Goal: Information Seeking & Learning: Find specific fact

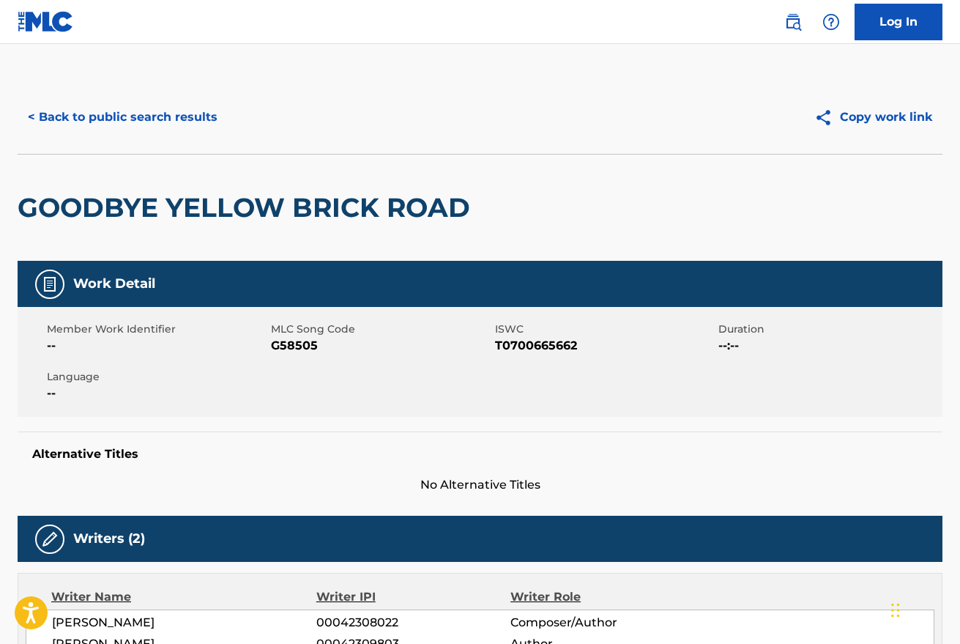
click at [155, 119] on button "< Back to public search results" at bounding box center [123, 117] width 210 height 37
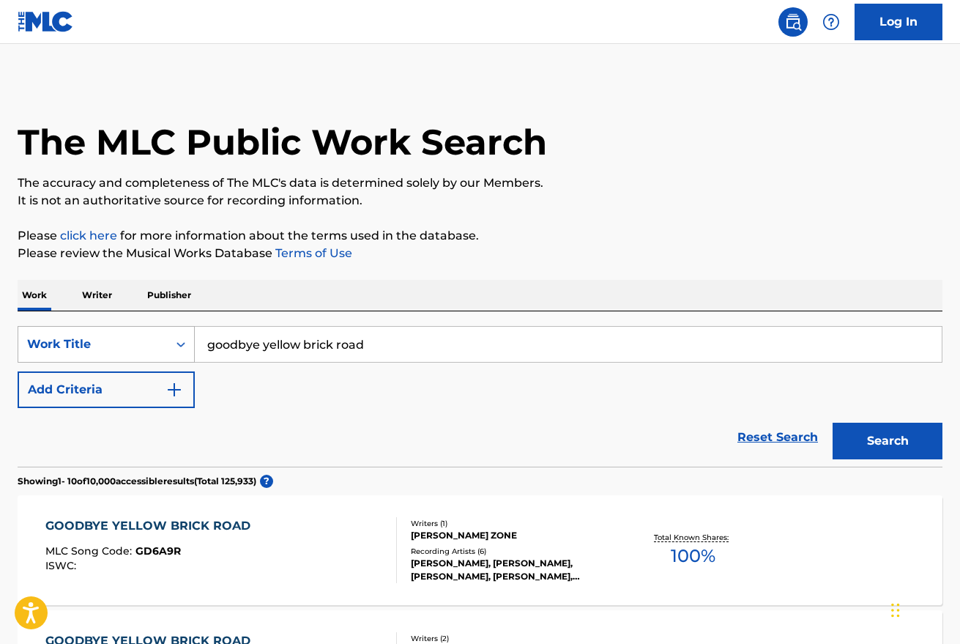
drag, startPoint x: 393, startPoint y: 340, endPoint x: 191, endPoint y: 331, distance: 202.3
click at [191, 331] on div "SearchWithCriteriab8e76149-d07c-43a2-992d-681b6381a183 Work Title goodbye yello…" at bounding box center [480, 344] width 925 height 37
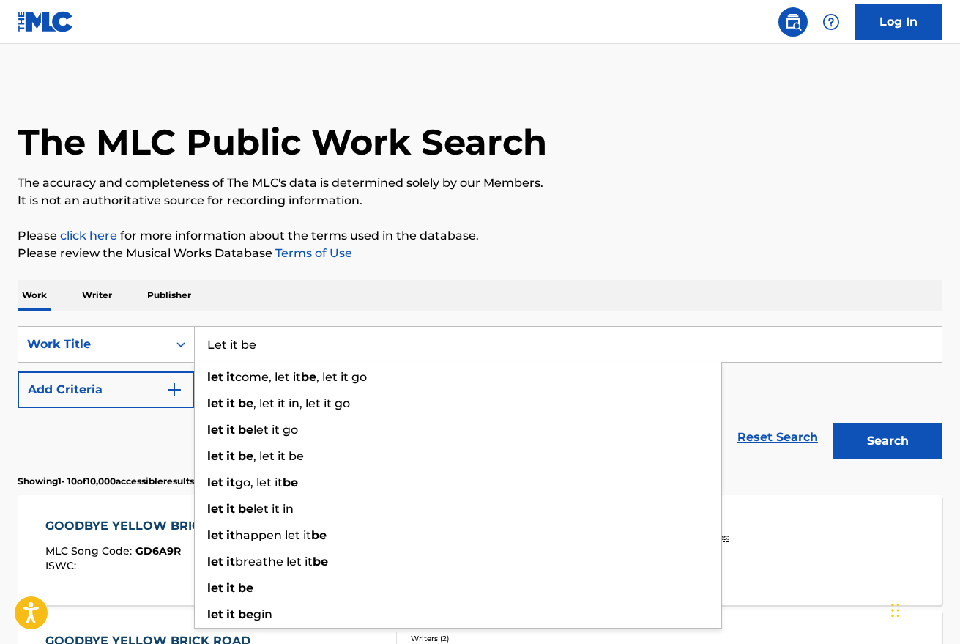
type input "Let it be"
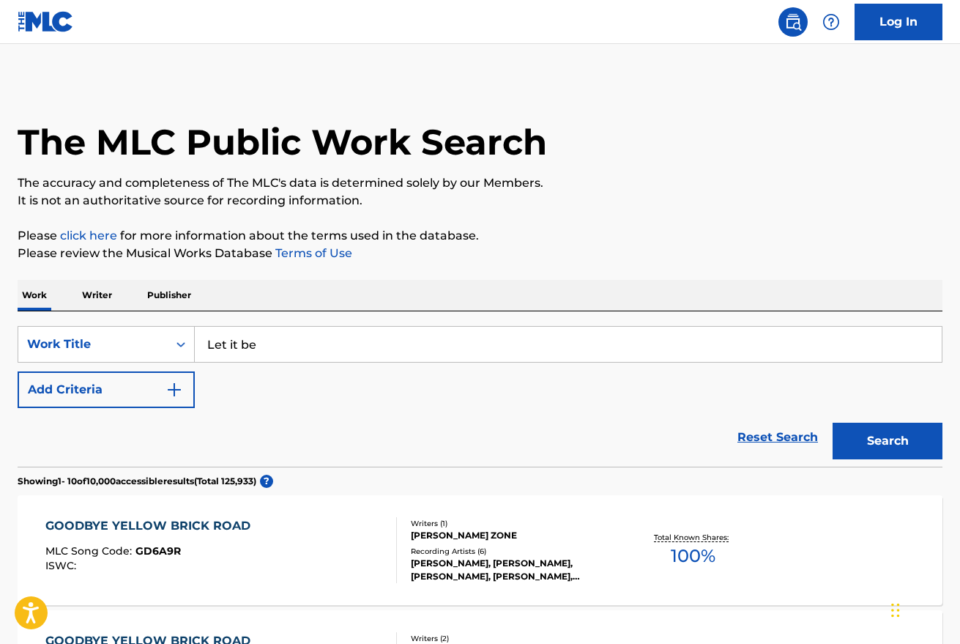
click at [618, 259] on p "Please review the Musical Works Database Terms of Use" at bounding box center [480, 254] width 925 height 18
click at [136, 392] on button "Add Criteria" at bounding box center [106, 389] width 177 height 37
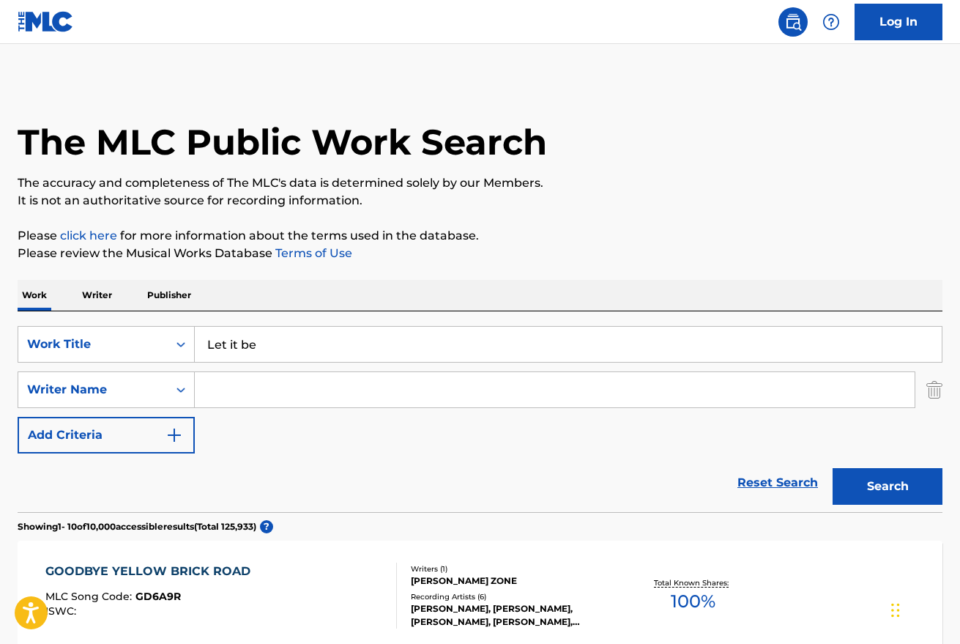
click at [254, 399] on input "Search Form" at bounding box center [555, 389] width 720 height 35
click at [338, 449] on div "SearchWithCriteriab8e76149-d07c-43a2-992d-681b6381a183 Work Title Let it be Sea…" at bounding box center [480, 389] width 925 height 127
click at [927, 488] on button "Search" at bounding box center [887, 486] width 110 height 37
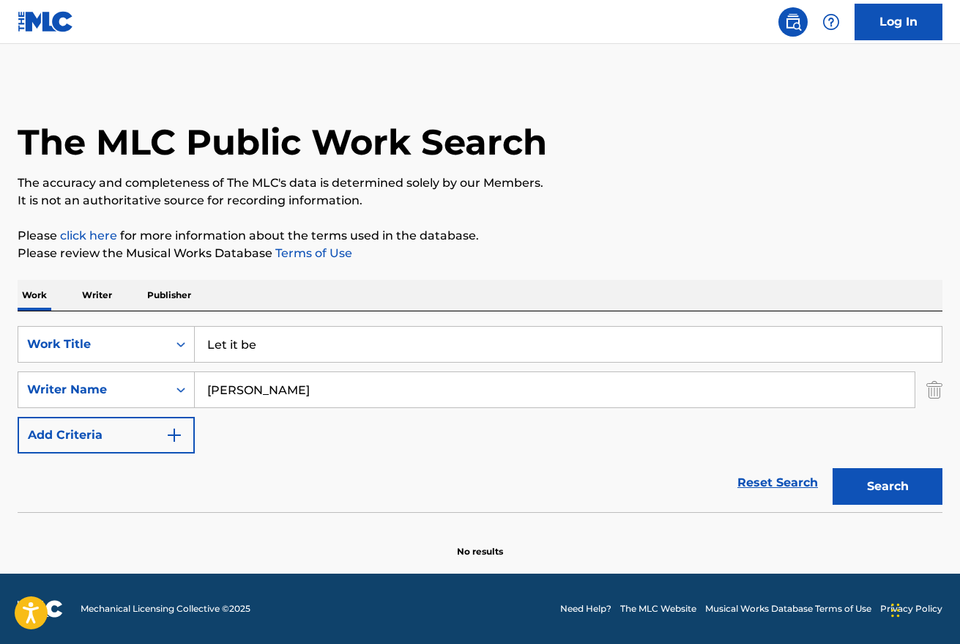
click at [354, 387] on input "[PERSON_NAME]" at bounding box center [555, 389] width 720 height 35
click at [257, 388] on input "[PERSON_NAME]" at bounding box center [555, 389] width 720 height 35
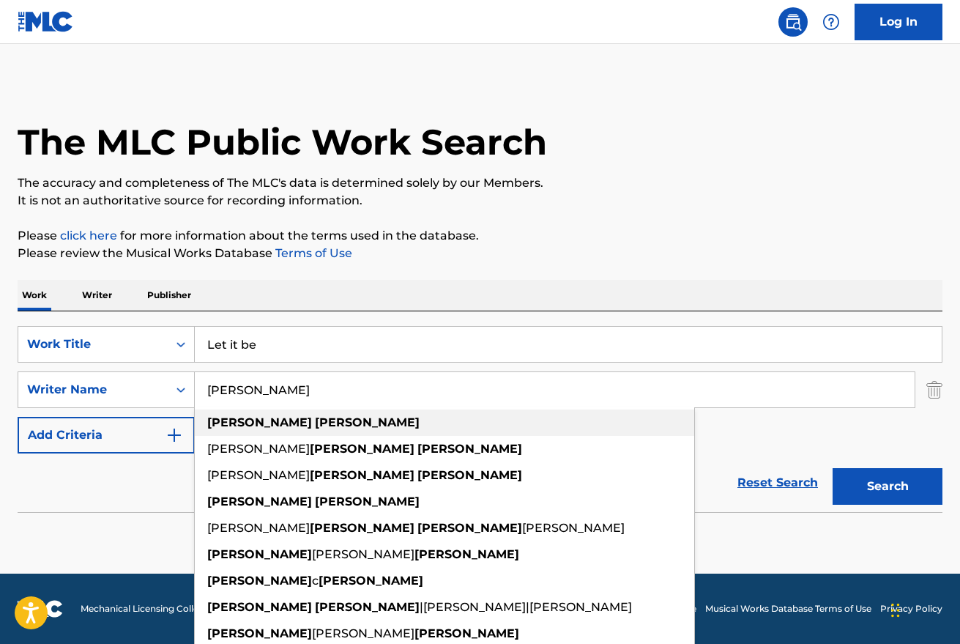
click at [315, 425] on strong "[PERSON_NAME]" at bounding box center [367, 422] width 105 height 14
type input "[PERSON_NAME]"
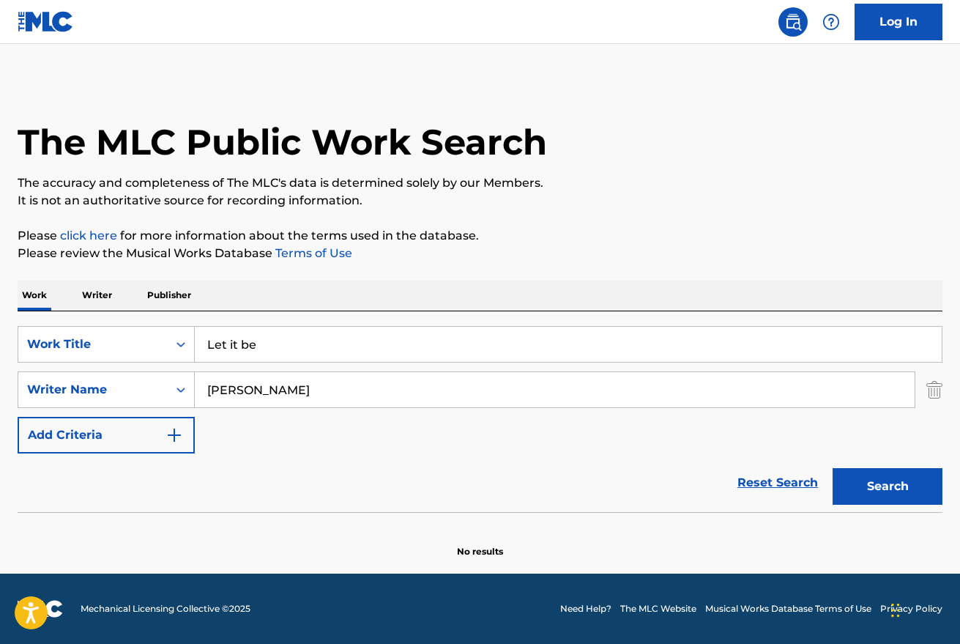
click at [880, 502] on button "Search" at bounding box center [887, 486] width 110 height 37
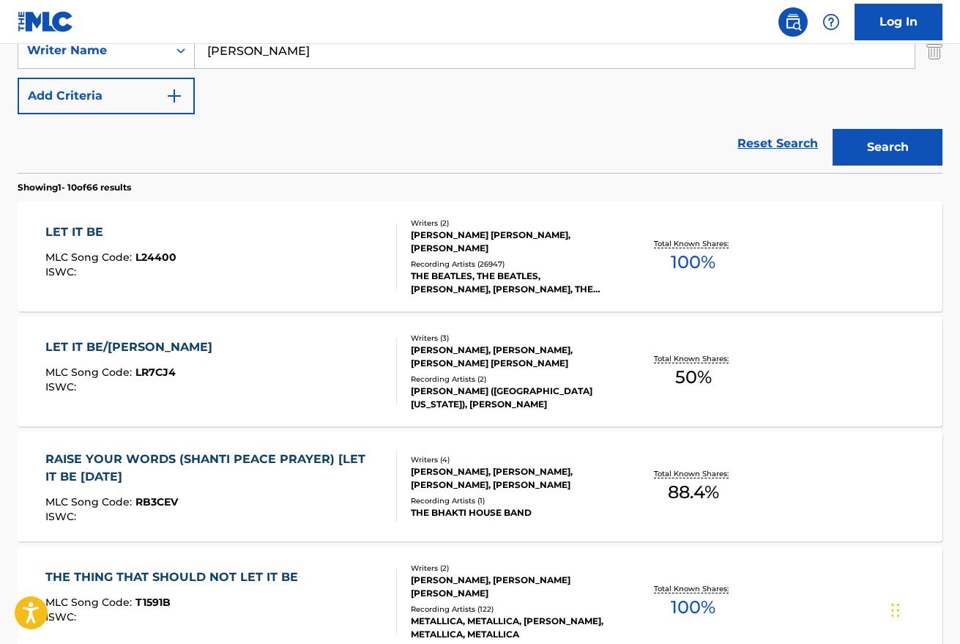
scroll to position [300, 0]
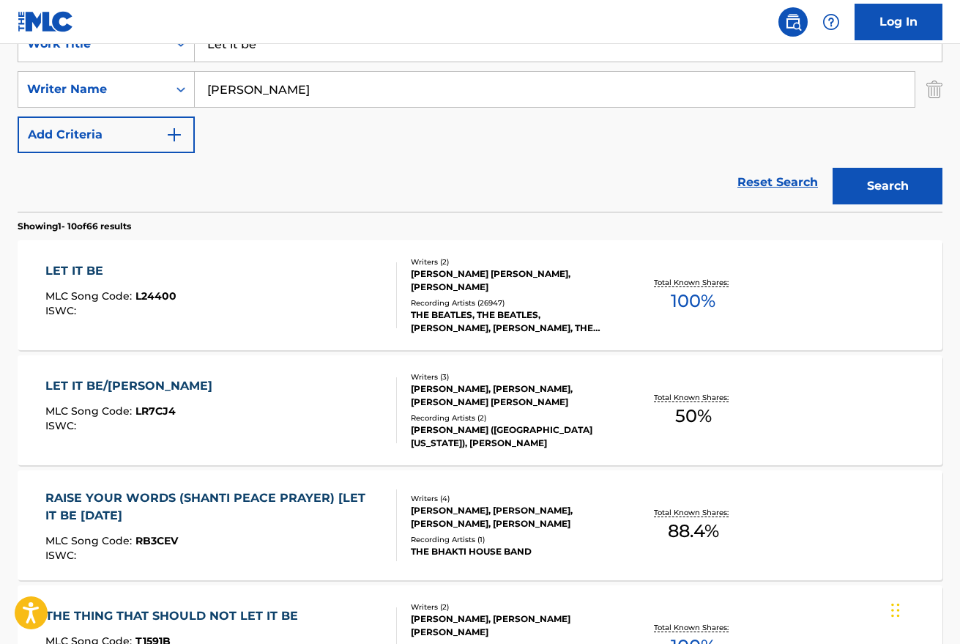
click at [310, 283] on div "LET IT BE MLC Song Code : L24400 ISWC :" at bounding box center [220, 295] width 351 height 66
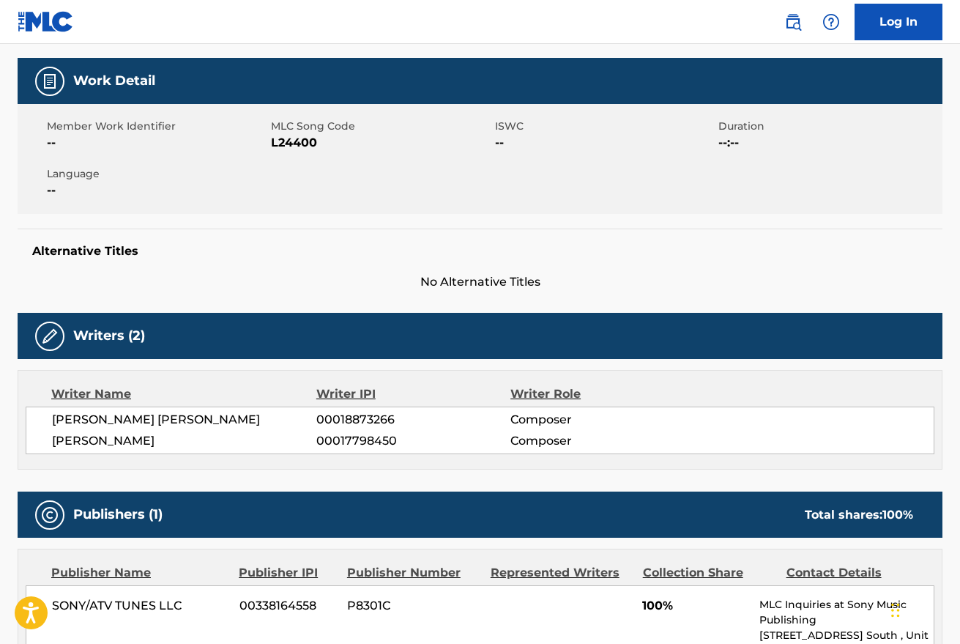
scroll to position [206, 0]
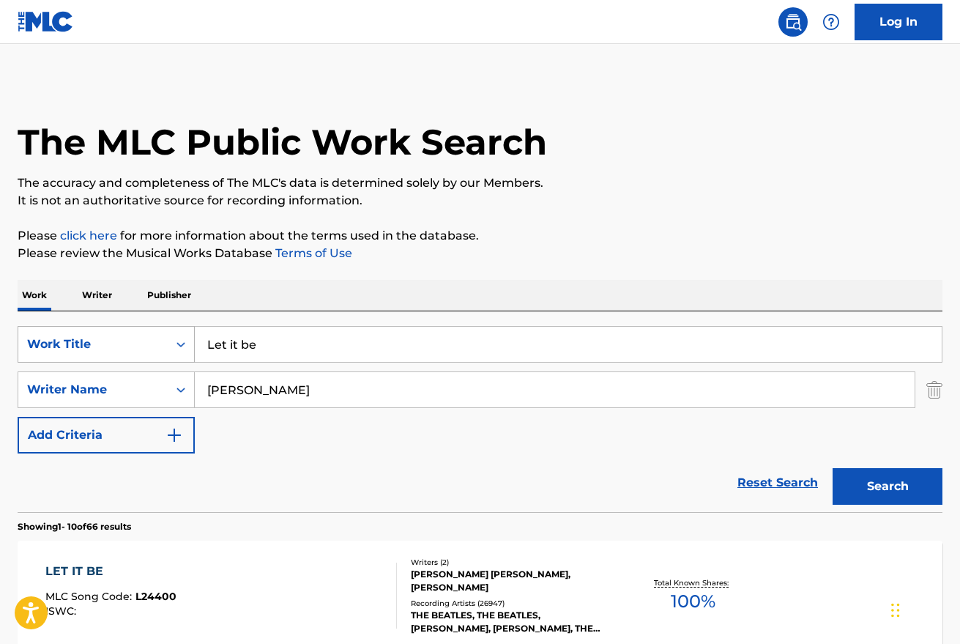
drag, startPoint x: 286, startPoint y: 342, endPoint x: 176, endPoint y: 334, distance: 110.1
click at [181, 335] on div "SearchWithCriteriab8e76149-d07c-43a2-992d-681b6381a183 Work Title Let it be" at bounding box center [480, 344] width 925 height 37
drag, startPoint x: 336, startPoint y: 397, endPoint x: 140, endPoint y: 382, distance: 196.8
click at [140, 382] on div "SearchWithCriteriacf22b31e-0e4e-4f70-b0fd-e3fc6a3ed7ee Writer Name [PERSON_NAME]" at bounding box center [480, 389] width 925 height 37
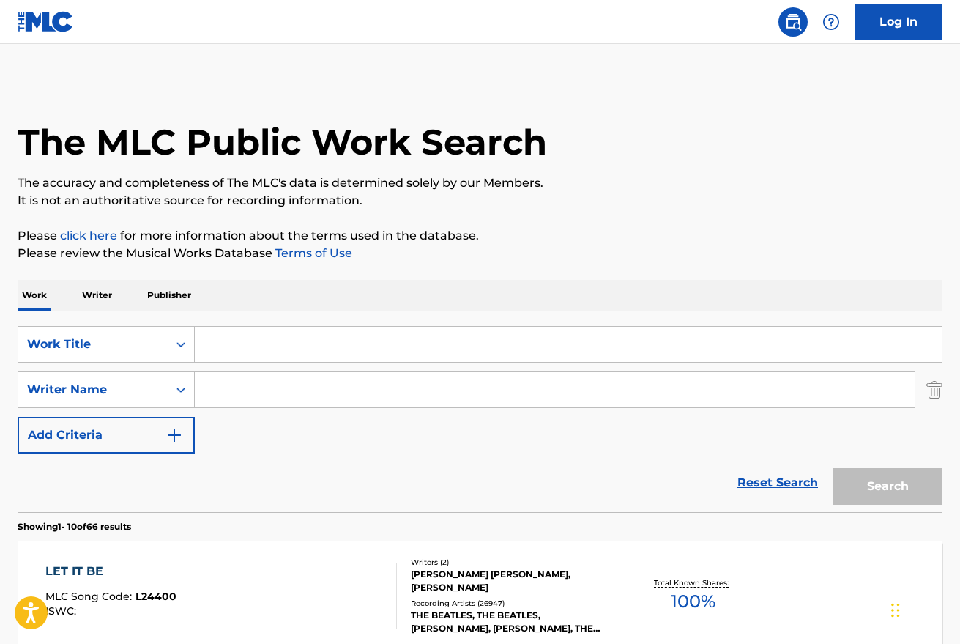
click at [240, 351] on input "Search Form" at bounding box center [568, 344] width 747 height 35
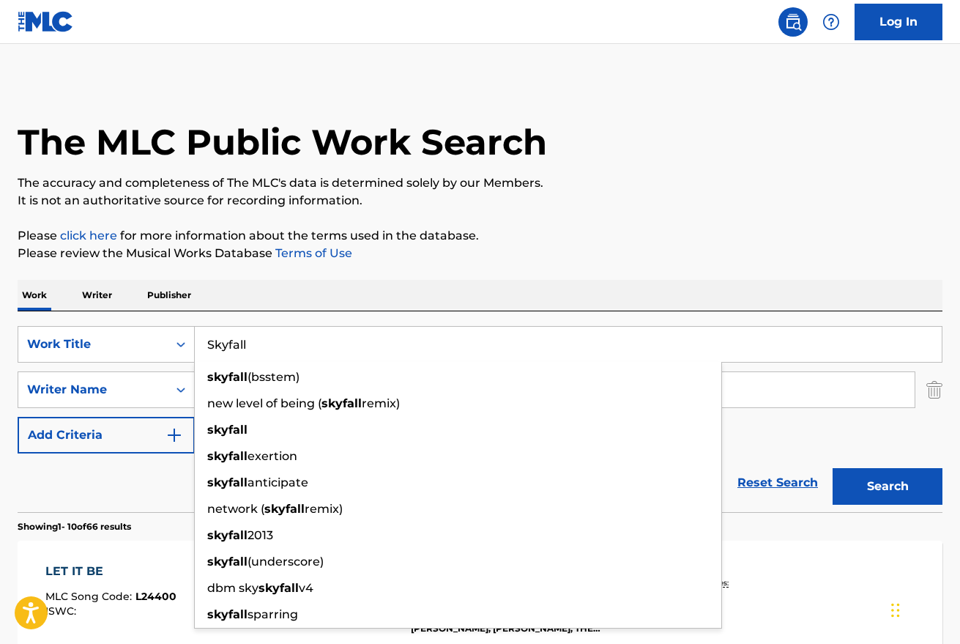
type input "Skyfall"
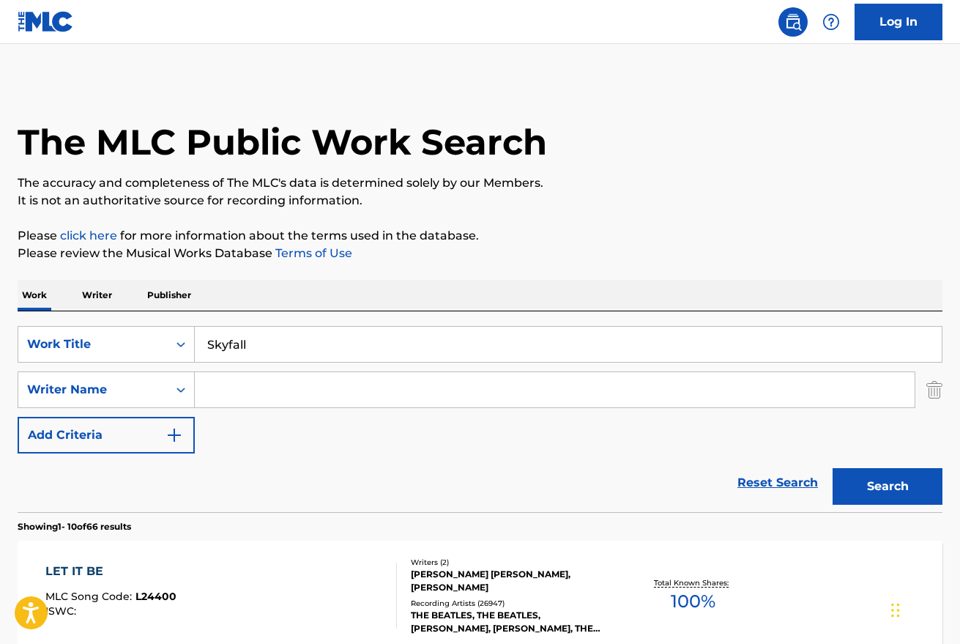
click at [658, 251] on p "Please review the Musical Works Database Terms of Use" at bounding box center [480, 254] width 925 height 18
click at [256, 387] on input "Search Form" at bounding box center [555, 389] width 720 height 35
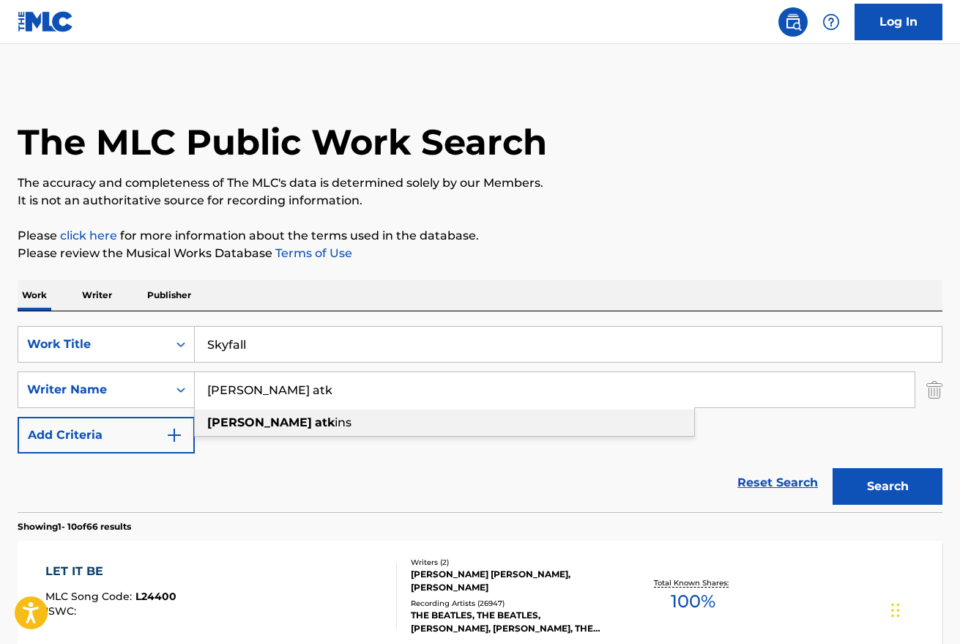
click at [315, 423] on strong "atk" at bounding box center [325, 422] width 20 height 14
type input "[PERSON_NAME]"
click at [876, 483] on button "Search" at bounding box center [887, 486] width 110 height 37
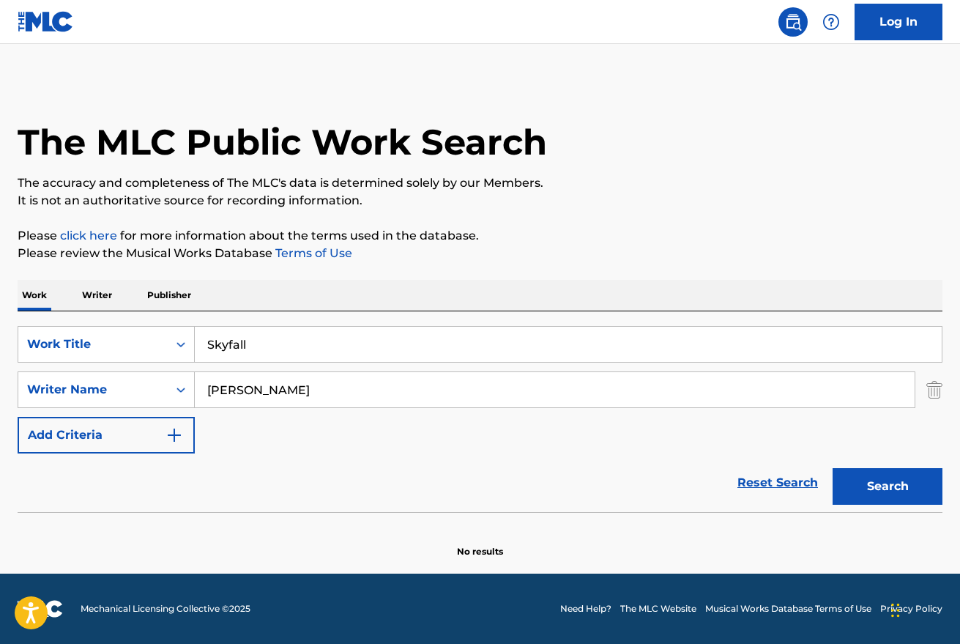
click at [559, 394] on input "[PERSON_NAME]" at bounding box center [555, 389] width 720 height 35
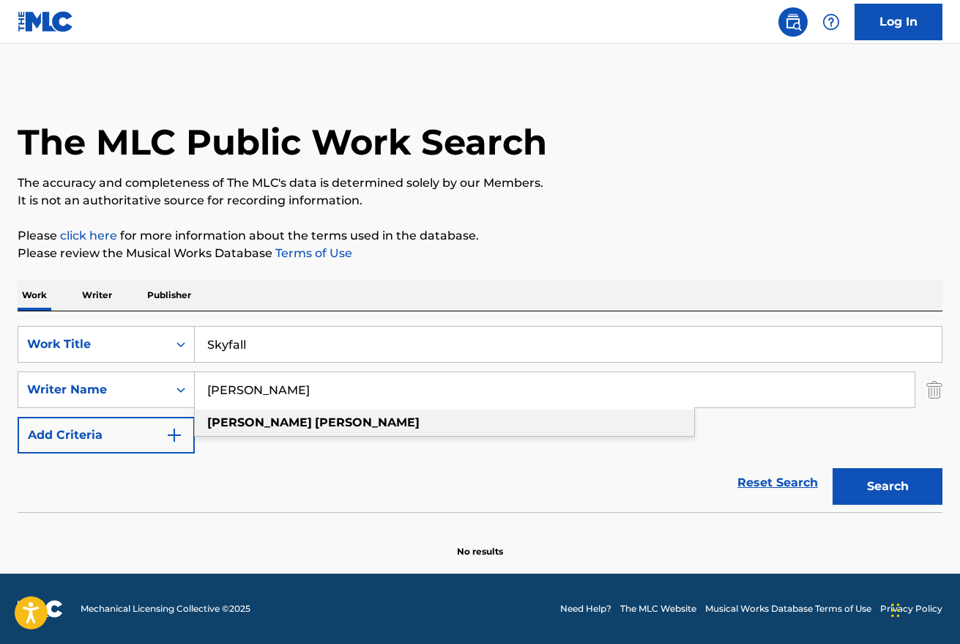
click at [283, 419] on div "[PERSON_NAME]" at bounding box center [444, 422] width 499 height 26
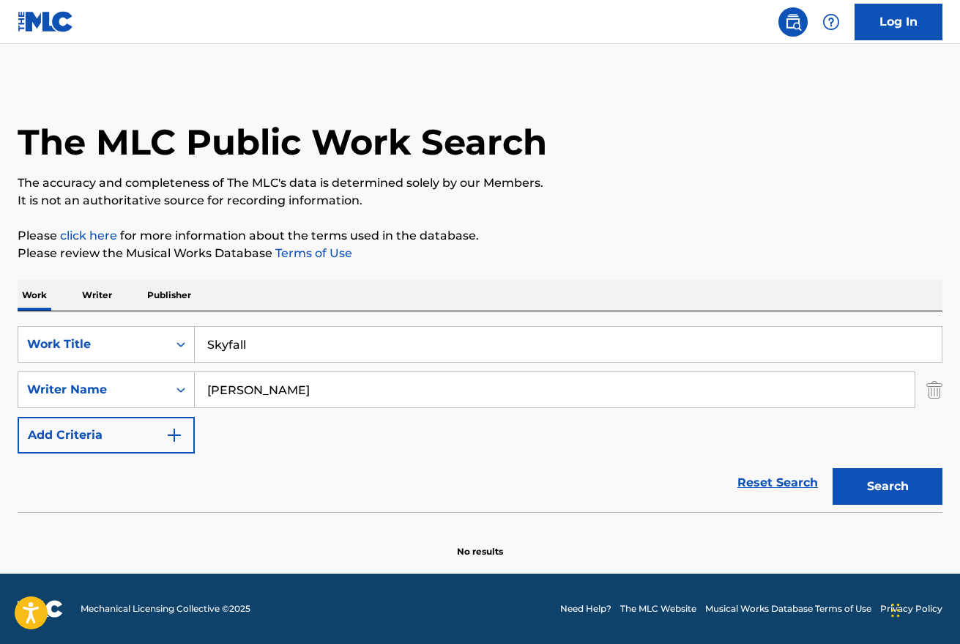
click at [269, 339] on input "Skyfall" at bounding box center [568, 344] width 747 height 35
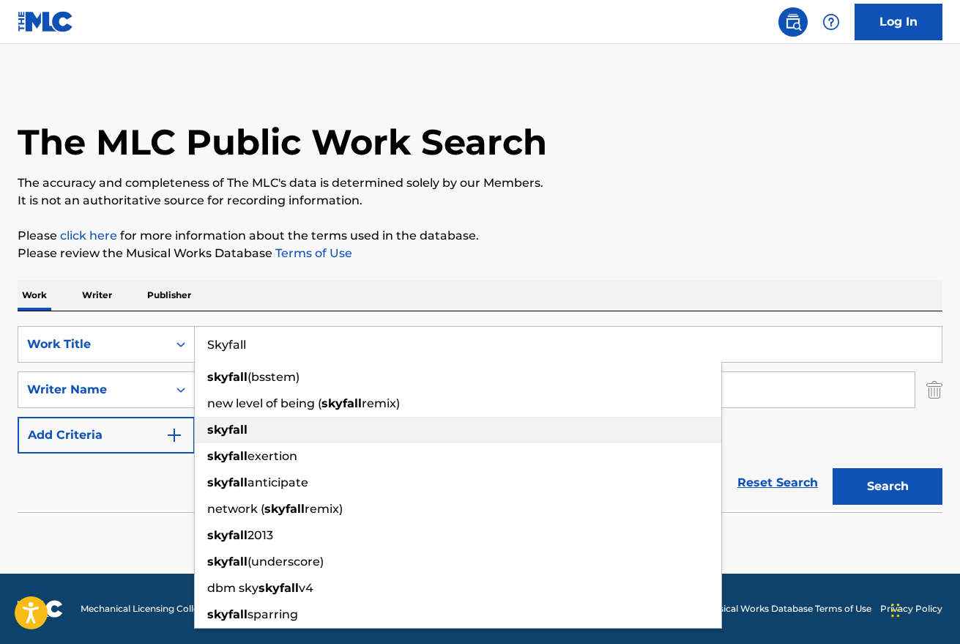
click at [383, 433] on div "skyfall" at bounding box center [458, 430] width 526 height 26
type input "skyfall"
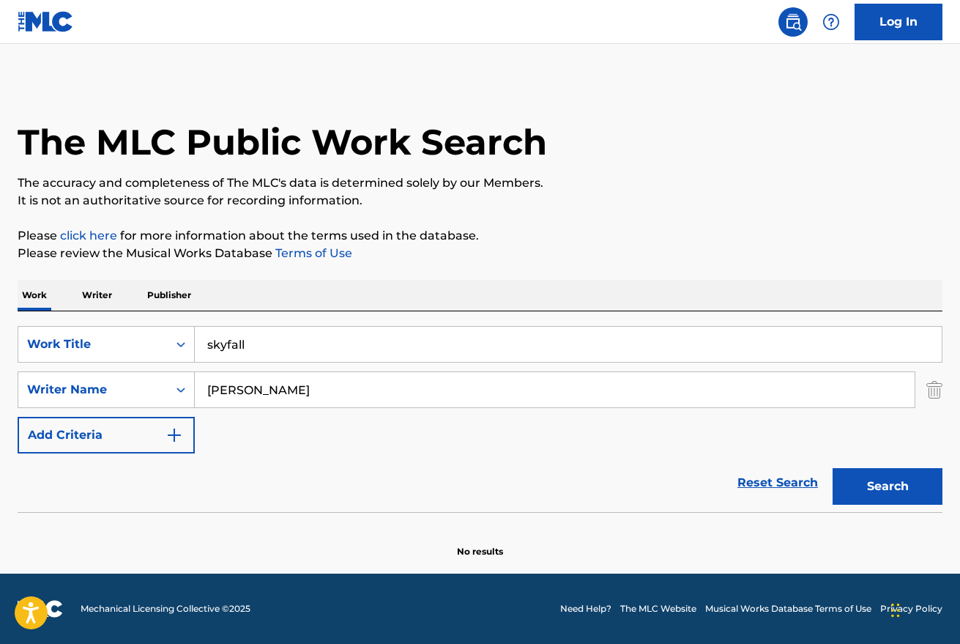
click at [873, 484] on button "Search" at bounding box center [887, 486] width 110 height 37
click at [293, 384] on input "[PERSON_NAME]" at bounding box center [555, 389] width 720 height 35
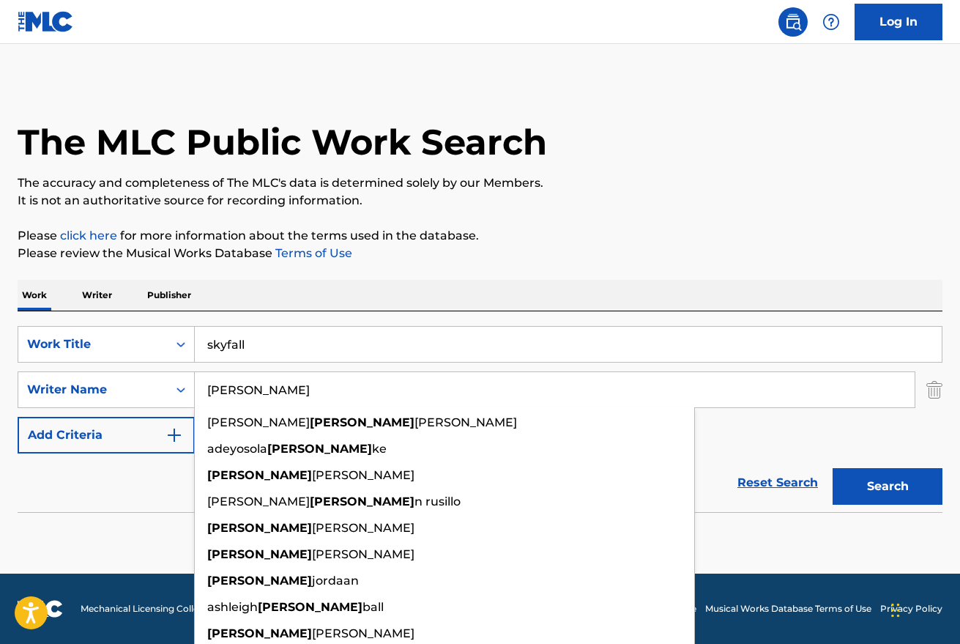
type input "[PERSON_NAME]"
click at [670, 226] on div "The MLC Public Work Search The accuracy and completeness of The MLC's data is d…" at bounding box center [480, 319] width 960 height 477
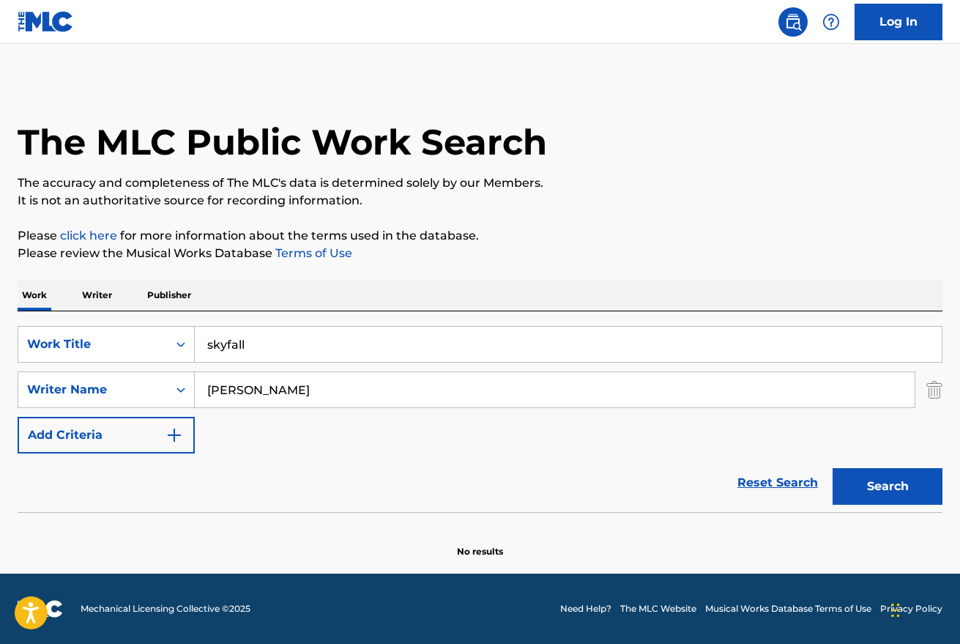
click at [881, 487] on button "Search" at bounding box center [887, 486] width 110 height 37
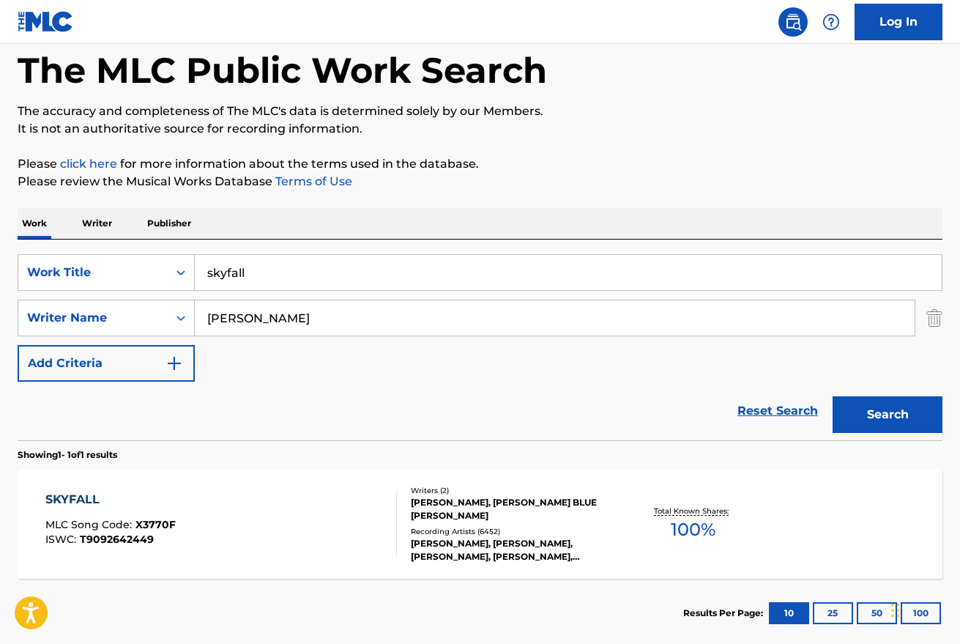
scroll to position [153, 0]
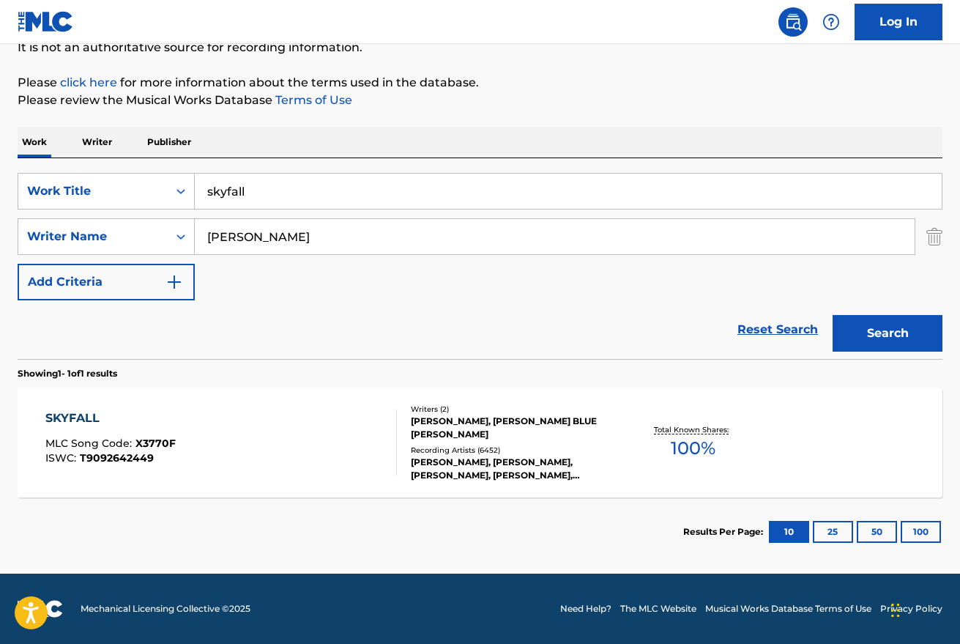
click at [264, 430] on div "SKYFALL MLC Song Code : X3770F ISWC : T9092642449" at bounding box center [220, 442] width 351 height 66
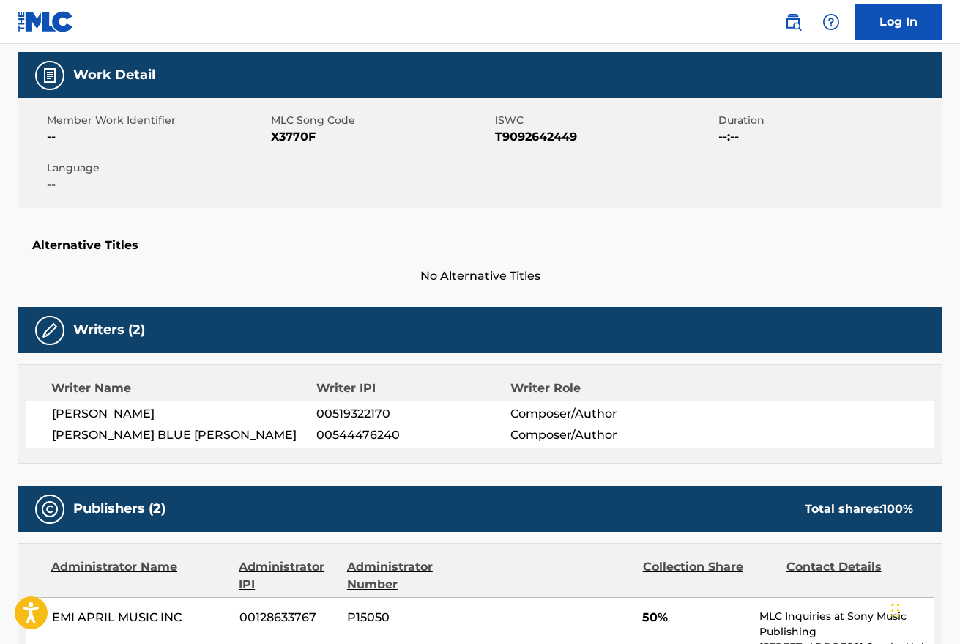
scroll to position [196, 0]
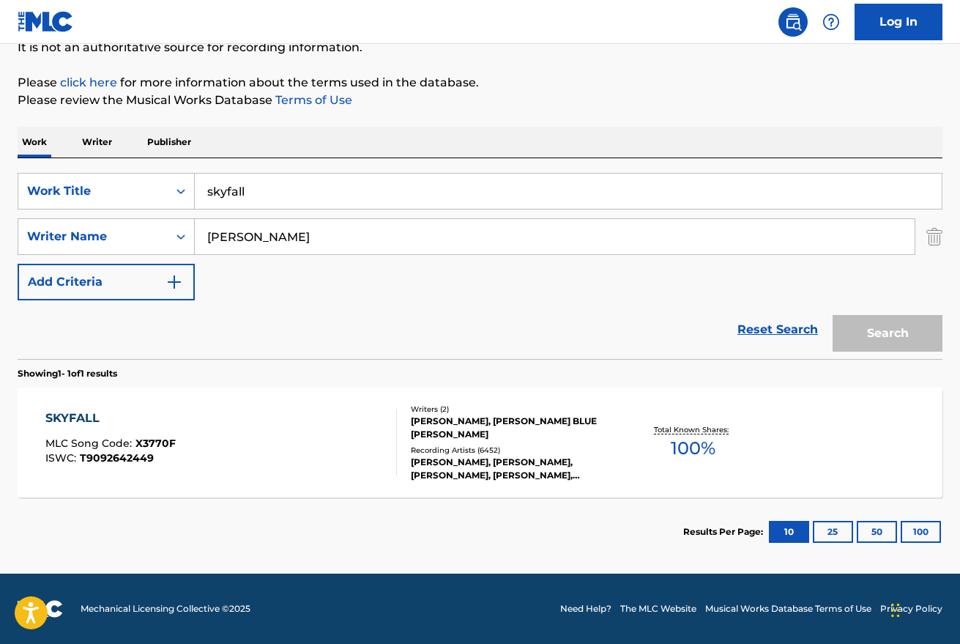
scroll to position [153, 0]
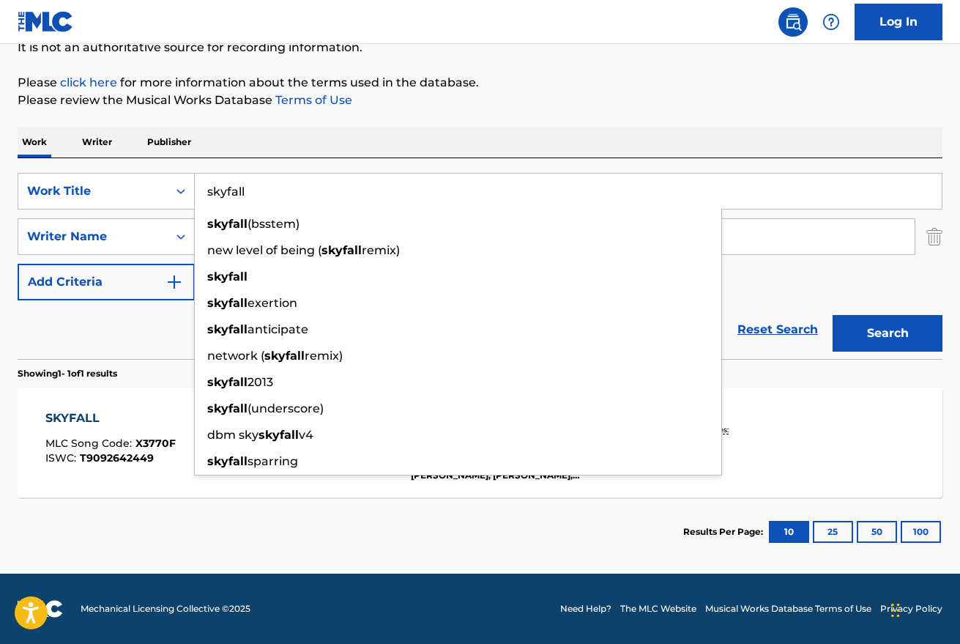
drag, startPoint x: 284, startPoint y: 193, endPoint x: 174, endPoint y: 165, distance: 114.0
click at [174, 165] on div "SearchWithCriteriab8e76149-d07c-43a2-992d-681b6381a183 Work Title skyfall skyfa…" at bounding box center [480, 258] width 925 height 201
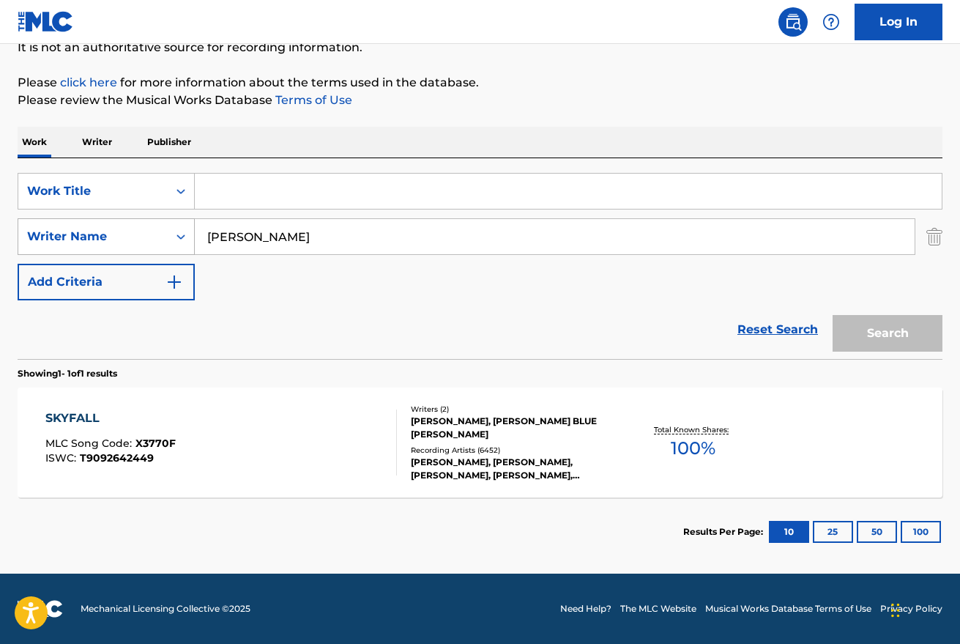
drag, startPoint x: 253, startPoint y: 233, endPoint x: 184, endPoint y: 224, distance: 69.4
click at [184, 224] on div "SearchWithCriteriacf22b31e-0e4e-4f70-b0fd-e3fc6a3ed7ee Writer Name [PERSON_NAME]" at bounding box center [480, 236] width 925 height 37
click at [281, 297] on div "SearchWithCriteriab8e76149-d07c-43a2-992d-681b6381a183 Work Title SearchWithCri…" at bounding box center [480, 236] width 925 height 127
click at [248, 233] on input "Search Form" at bounding box center [555, 236] width 720 height 35
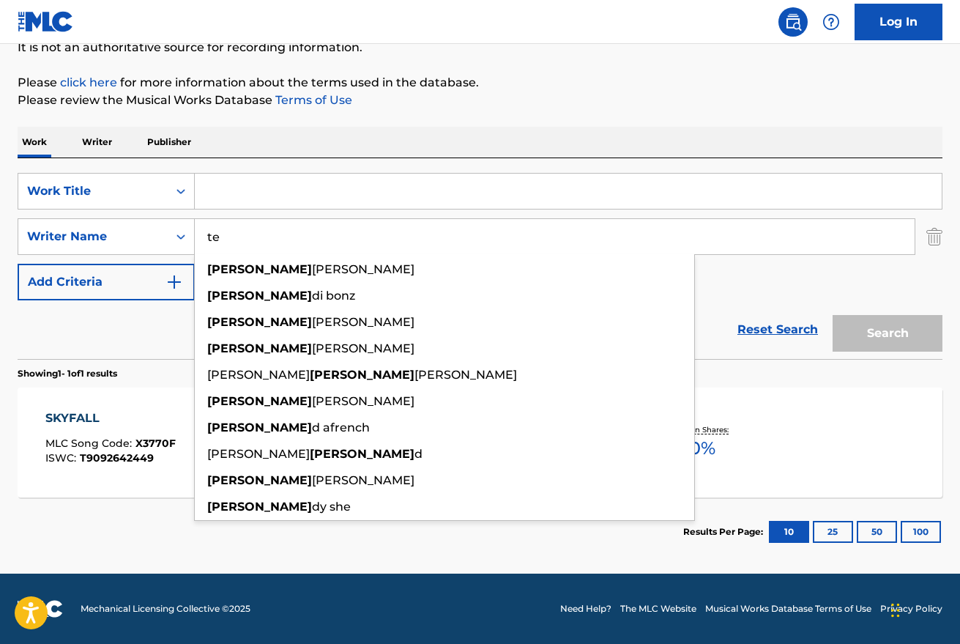
type input "t"
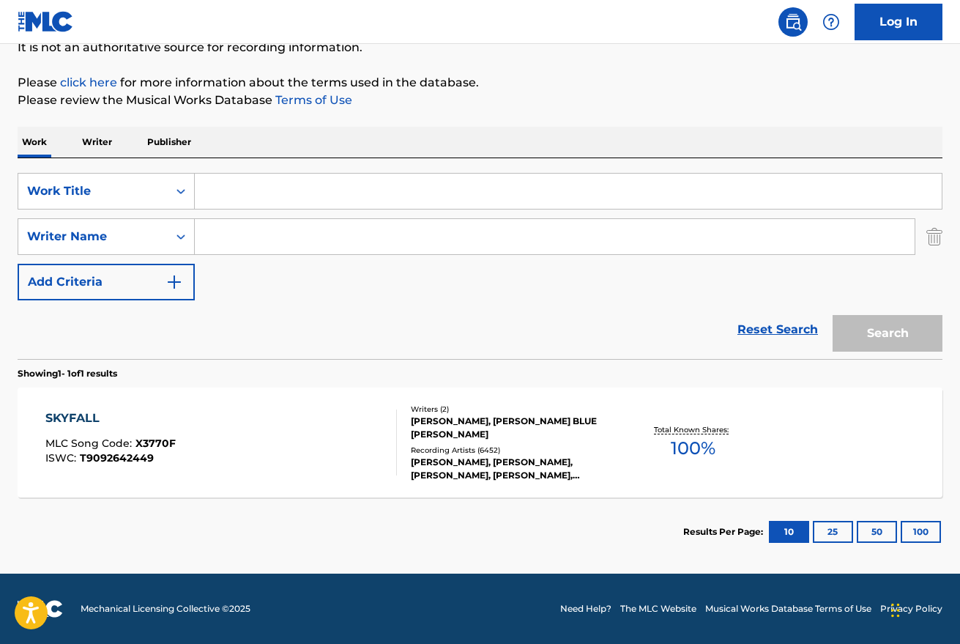
click at [443, 94] on p "Please review the Musical Works Database Terms of Use" at bounding box center [480, 101] width 925 height 18
click at [341, 313] on div "Reset Search Search" at bounding box center [480, 329] width 925 height 59
click at [278, 192] on input "Search Form" at bounding box center [568, 191] width 747 height 35
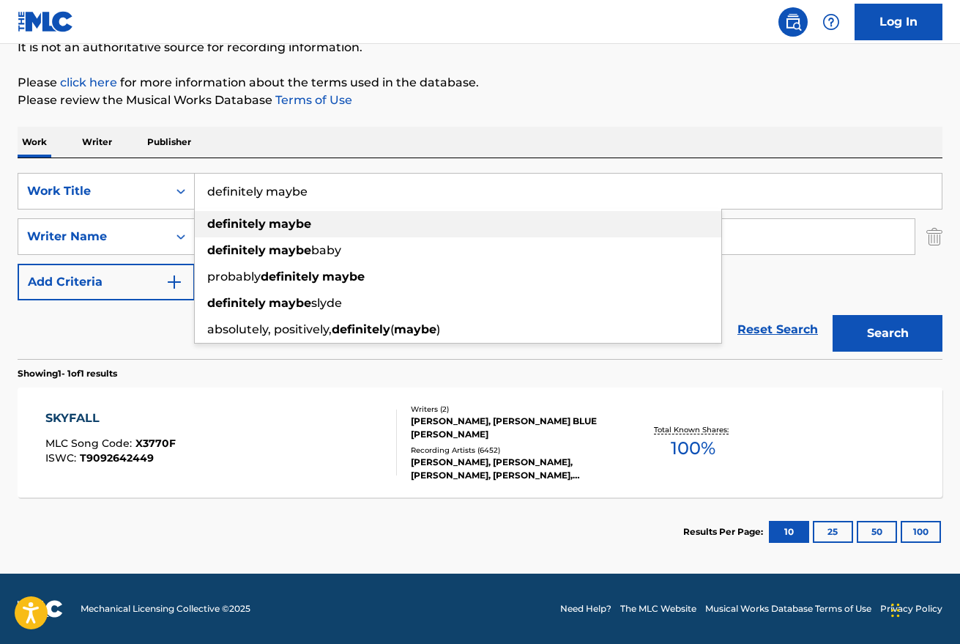
click at [282, 226] on strong "maybe" at bounding box center [290, 224] width 42 height 14
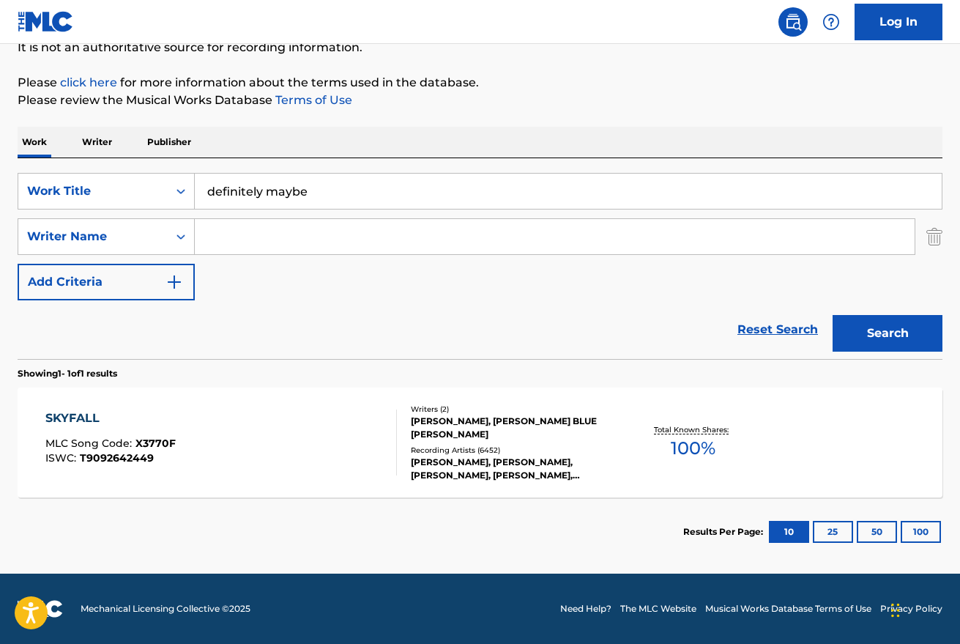
click at [898, 331] on button "Search" at bounding box center [887, 333] width 110 height 37
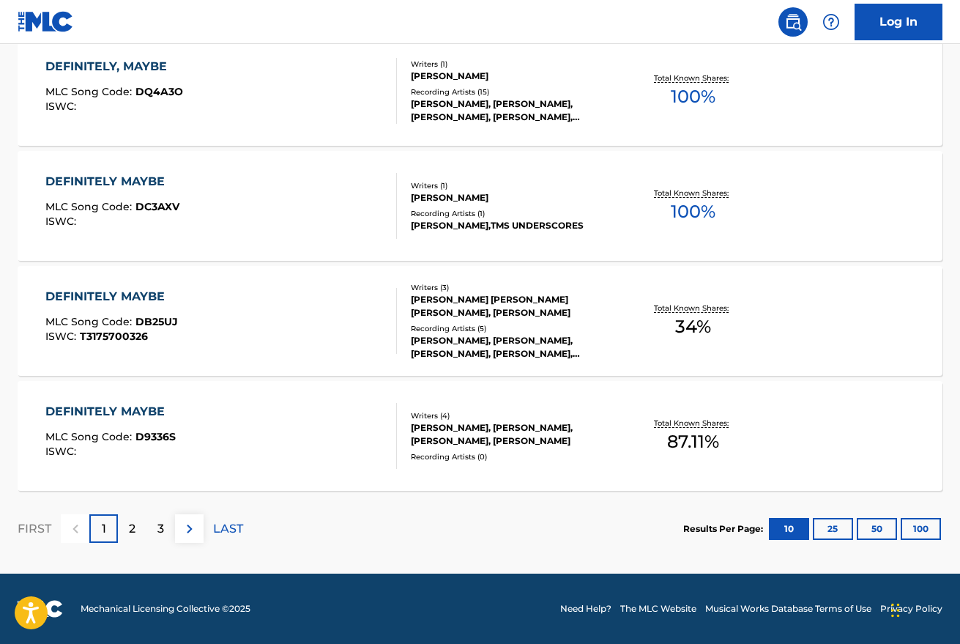
scroll to position [0, 0]
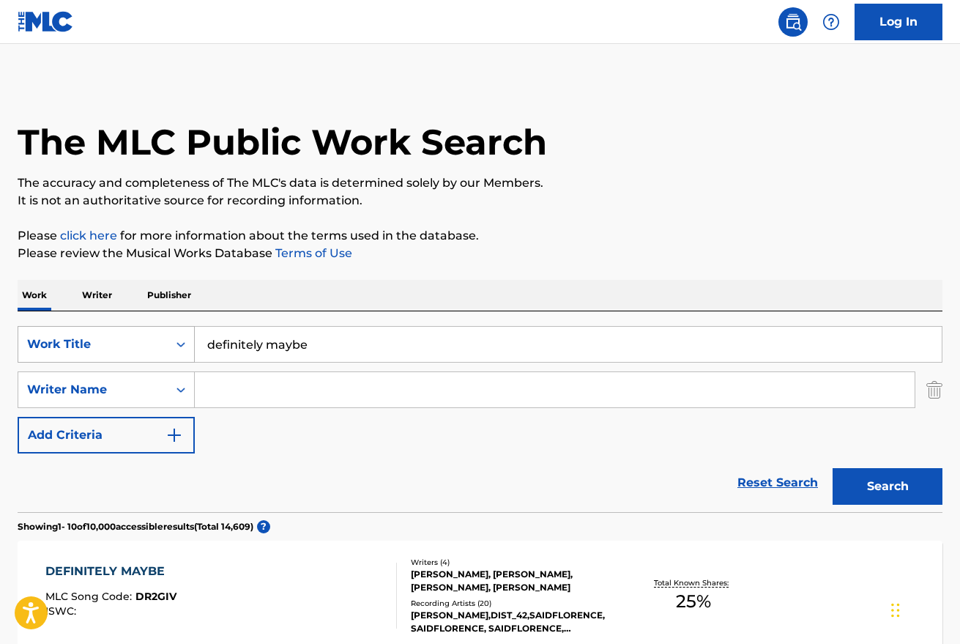
drag, startPoint x: 327, startPoint y: 340, endPoint x: 157, endPoint y: 340, distance: 169.1
click at [157, 340] on div "SearchWithCriteriab8e76149-d07c-43a2-992d-681b6381a183 Work Title definitely ma…" at bounding box center [480, 344] width 925 height 37
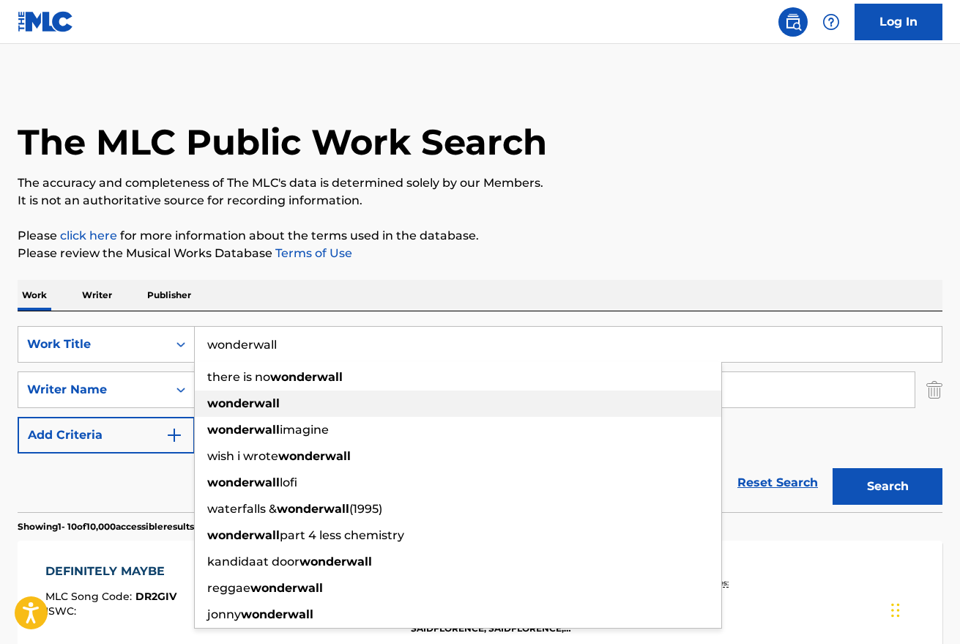
type input "wonderwall"
click at [250, 398] on strong "wonderwall" at bounding box center [243, 403] width 72 height 14
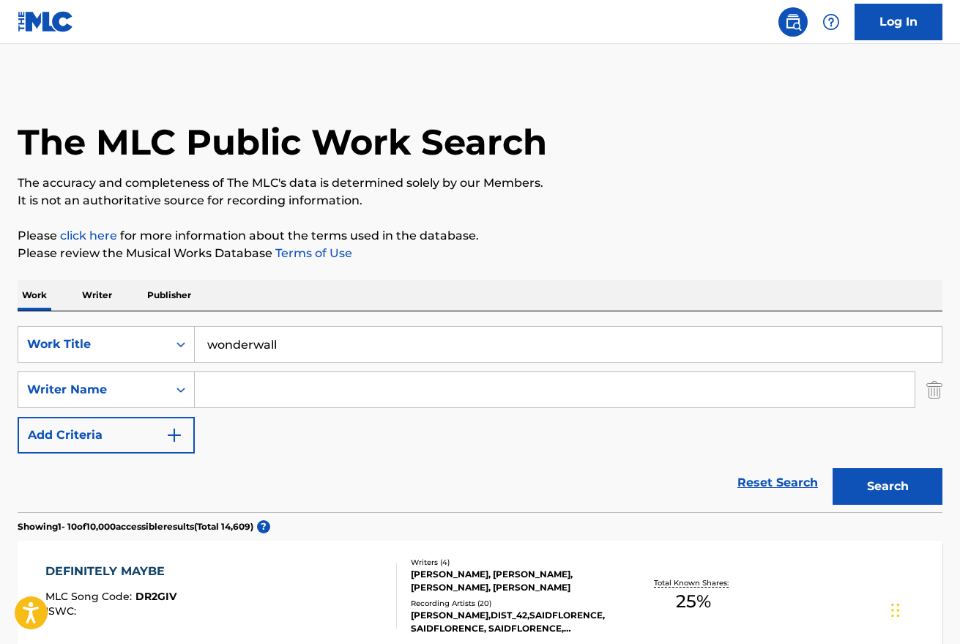
click at [258, 387] on input "Search Form" at bounding box center [555, 389] width 720 height 35
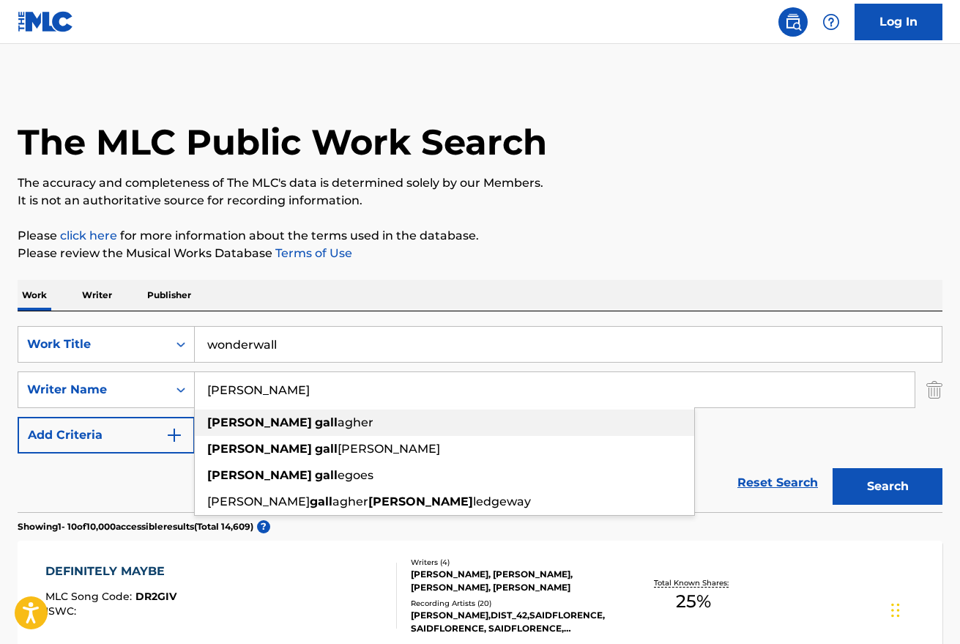
click at [315, 428] on strong "gall" at bounding box center [326, 422] width 23 height 14
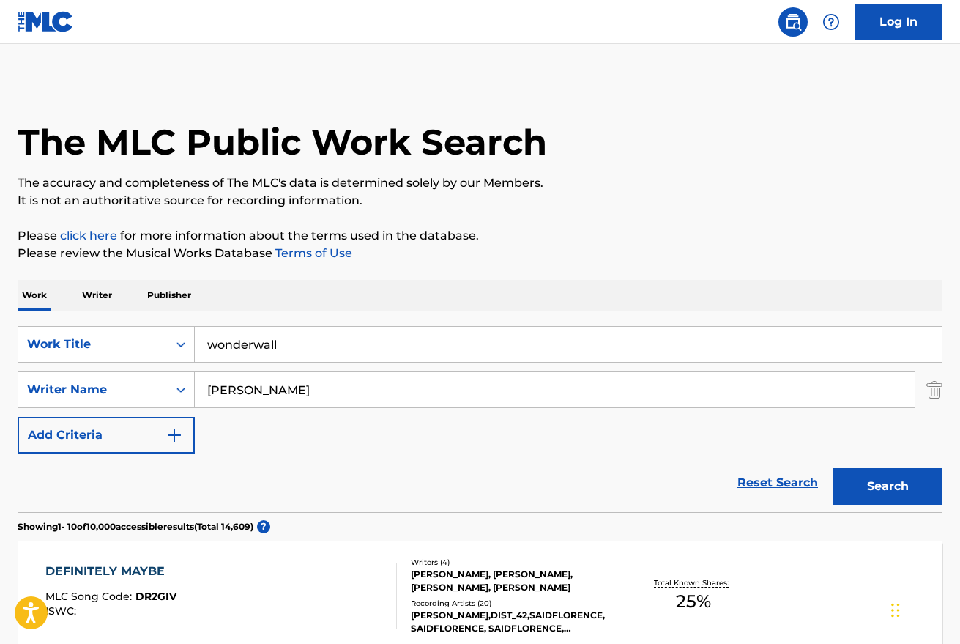
click at [868, 488] on button "Search" at bounding box center [887, 486] width 110 height 37
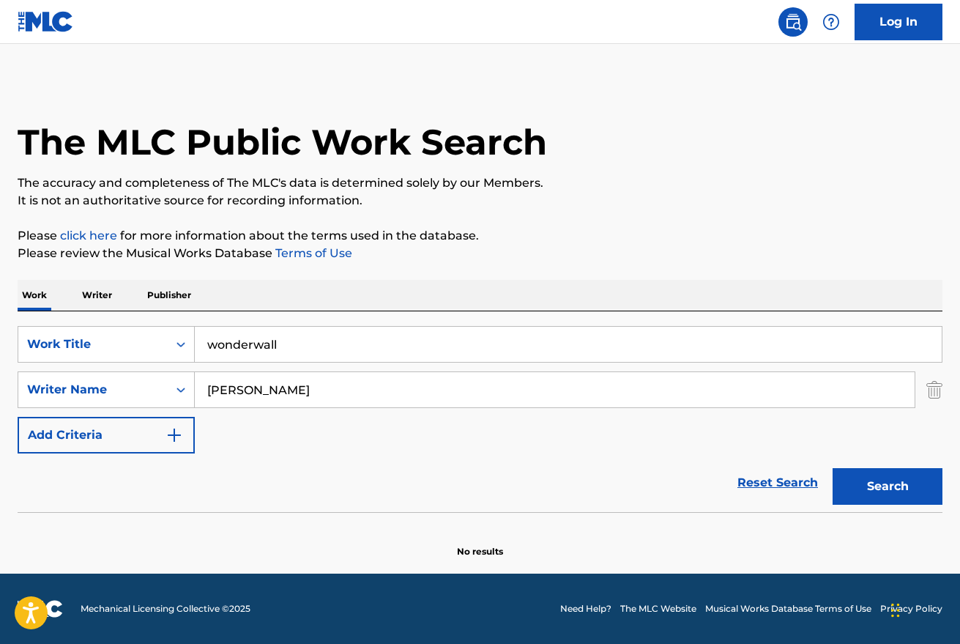
click at [233, 390] on input "[PERSON_NAME]" at bounding box center [555, 389] width 720 height 35
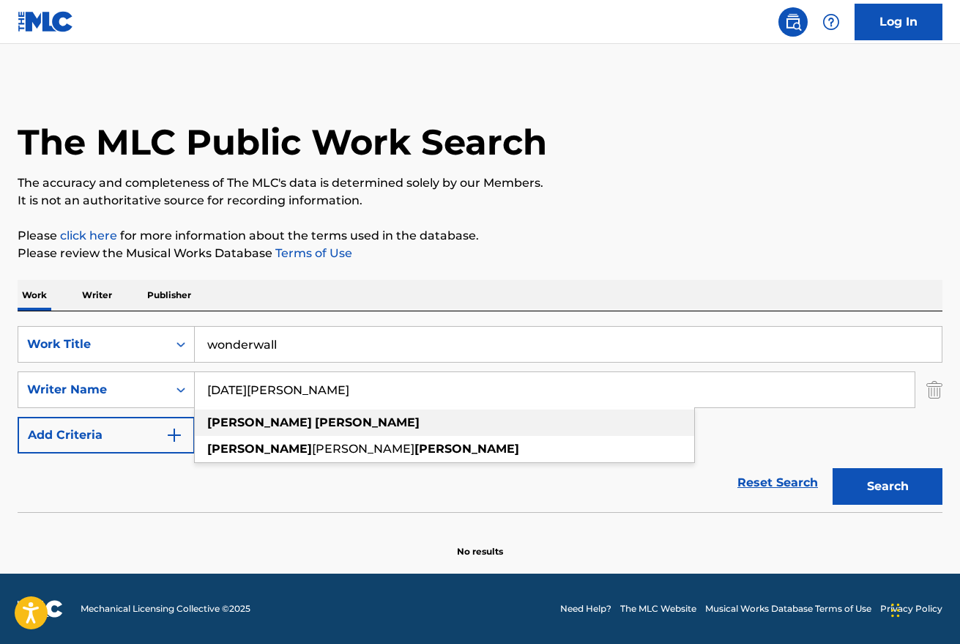
type input "[DATE][PERSON_NAME]"
click at [315, 422] on strong "[PERSON_NAME]" at bounding box center [367, 422] width 105 height 14
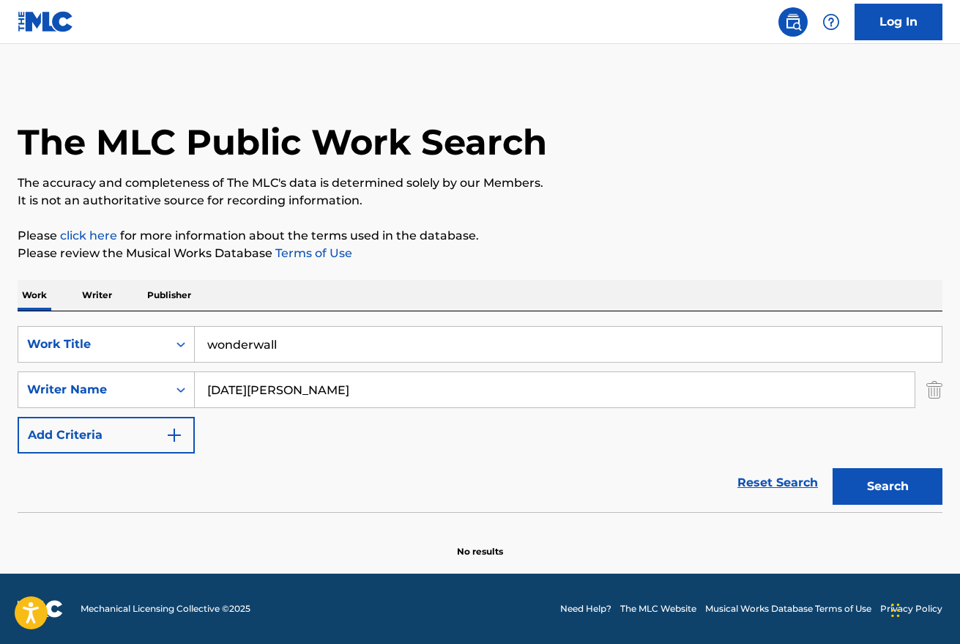
click at [890, 501] on button "Search" at bounding box center [887, 486] width 110 height 37
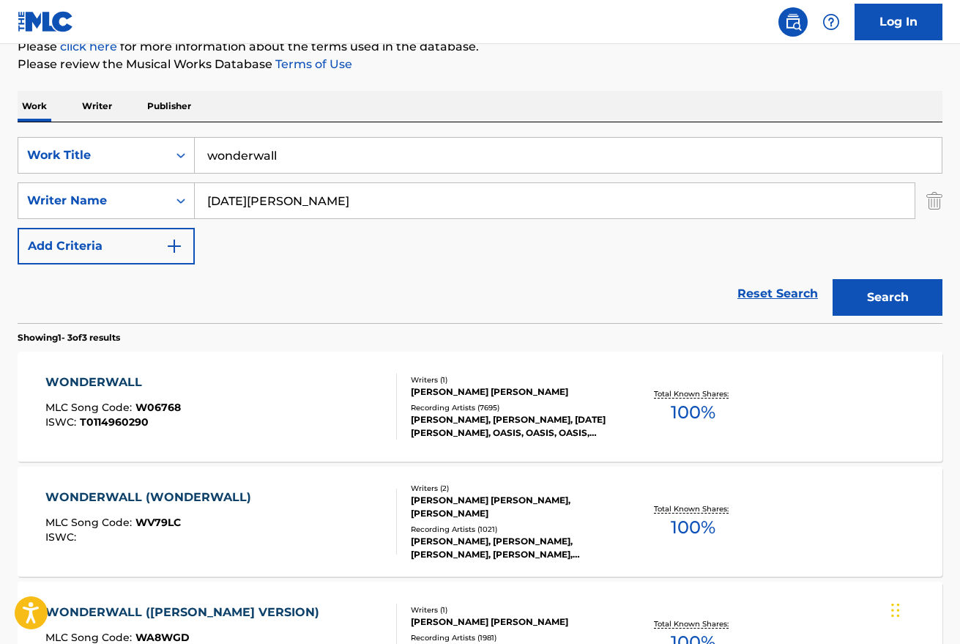
scroll to position [251, 0]
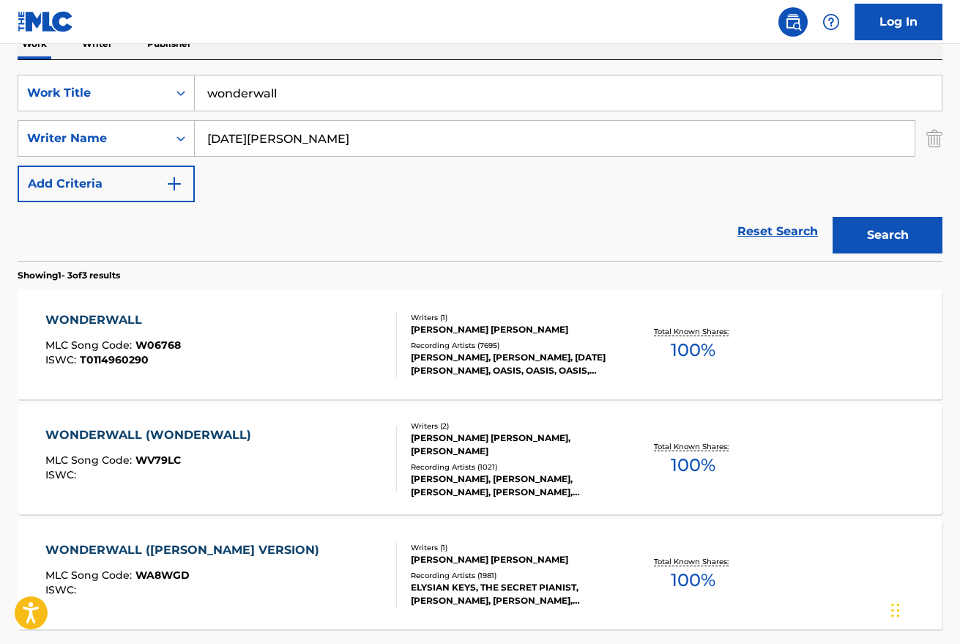
click at [246, 353] on div "WONDERWALL MLC Song Code : W06768 ISWC : T0114960290" at bounding box center [220, 344] width 351 height 66
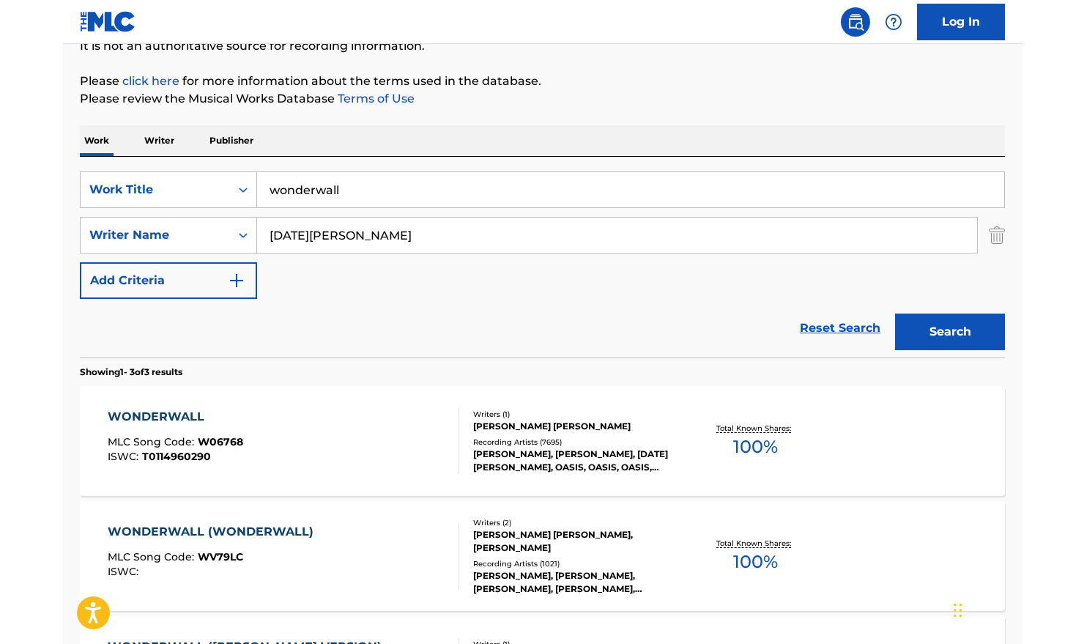
scroll to position [58, 0]
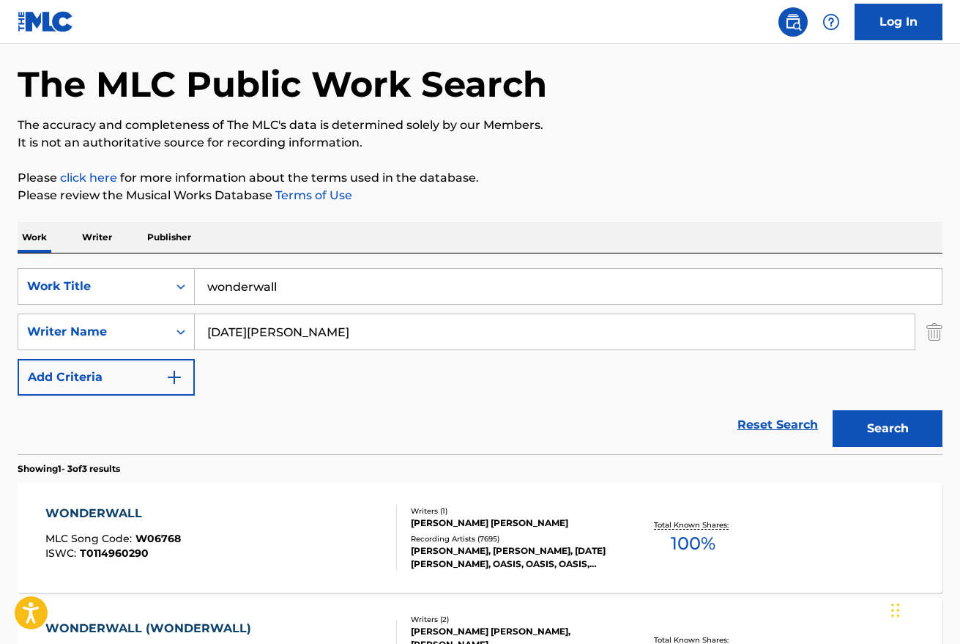
drag, startPoint x: 348, startPoint y: 337, endPoint x: 121, endPoint y: 308, distance: 228.8
click at [123, 308] on div "SearchWithCriteriab8e76149-d07c-43a2-992d-681b6381a183 Work Title wonderwall Se…" at bounding box center [480, 331] width 925 height 127
click at [253, 423] on div "Reset Search Search" at bounding box center [480, 424] width 925 height 59
drag, startPoint x: 305, startPoint y: 288, endPoint x: 177, endPoint y: 268, distance: 129.6
click at [177, 268] on div "SearchWithCriteriab8e76149-d07c-43a2-992d-681b6381a183 Work Title wonderwall" at bounding box center [480, 286] width 925 height 37
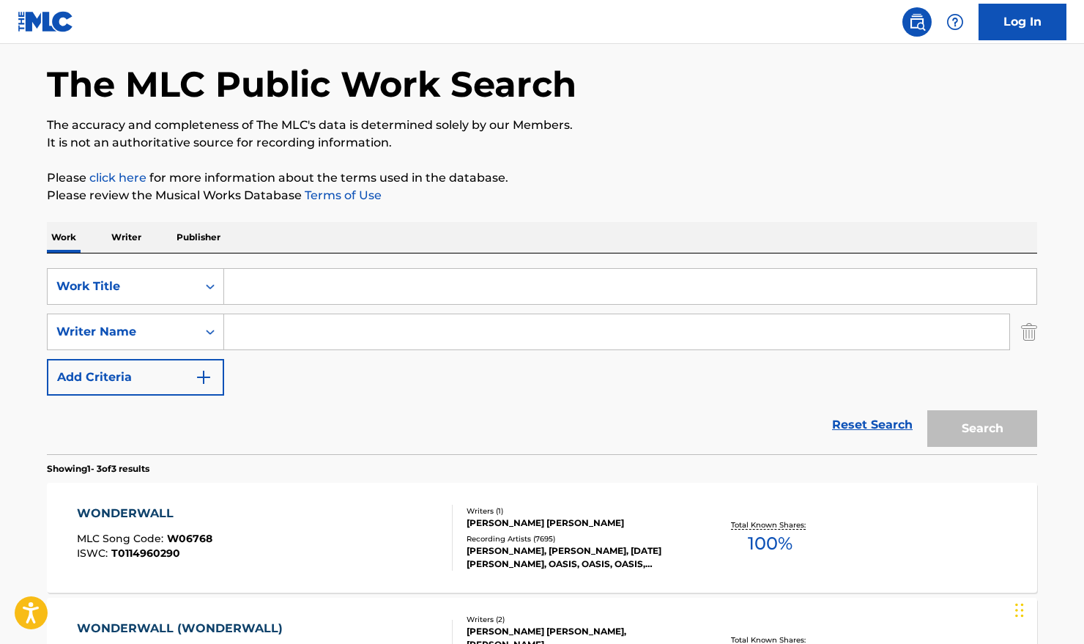
click at [302, 335] on input "Search Form" at bounding box center [616, 331] width 785 height 35
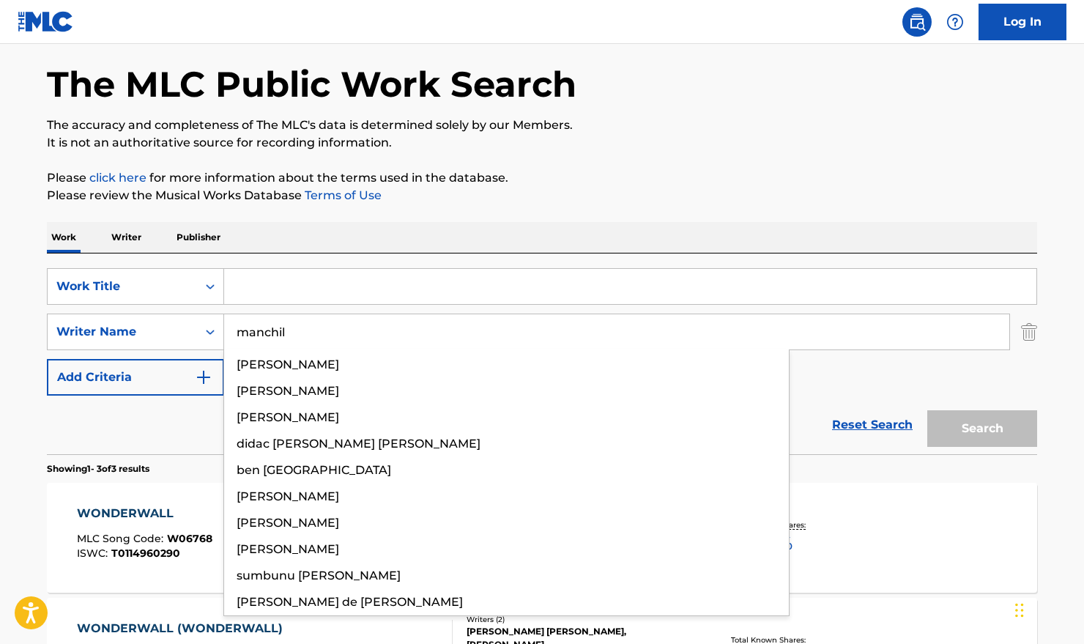
type input "manchild"
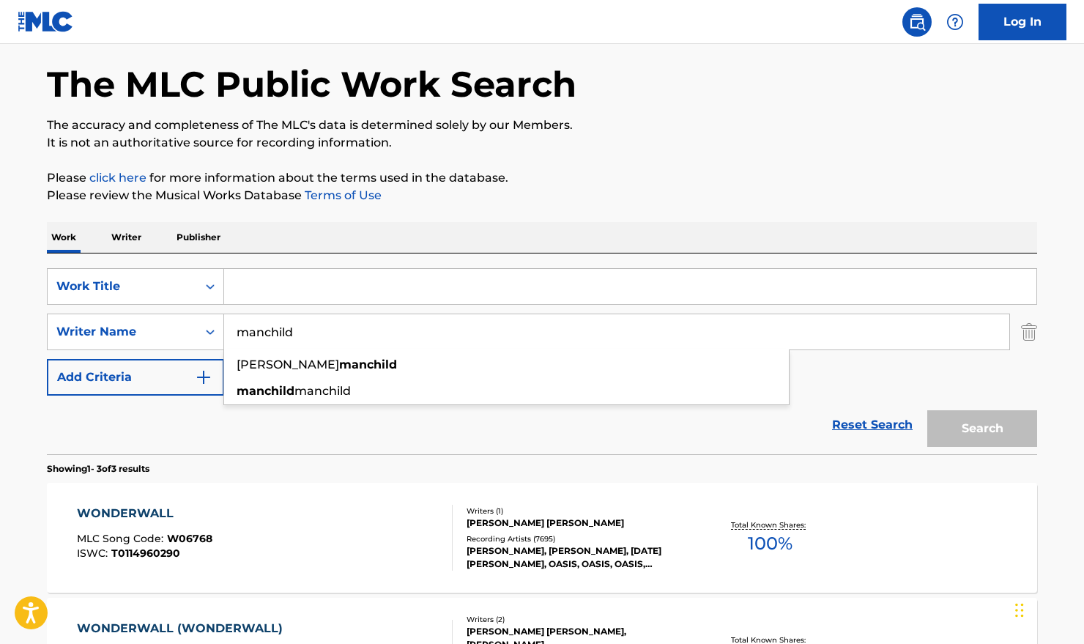
drag, startPoint x: 307, startPoint y: 328, endPoint x: 236, endPoint y: 329, distance: 71.0
click at [236, 329] on input "manchild" at bounding box center [616, 331] width 785 height 35
click at [291, 301] on input "Search Form" at bounding box center [630, 286] width 812 height 35
paste input "manchild"
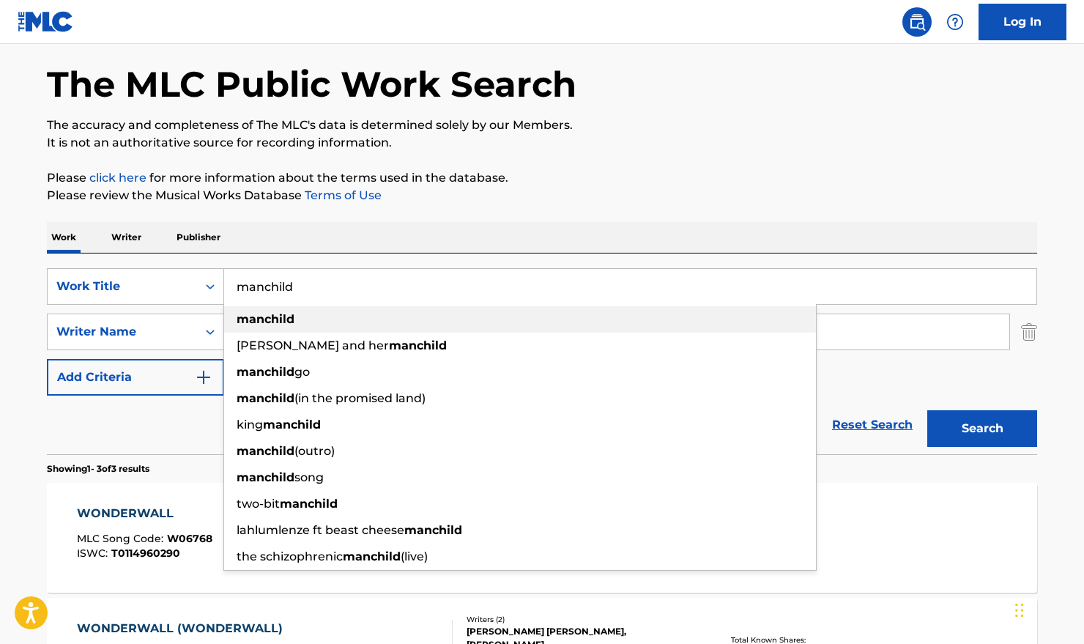
type input "manchild"
click at [291, 314] on strong "manchild" at bounding box center [265, 319] width 58 height 14
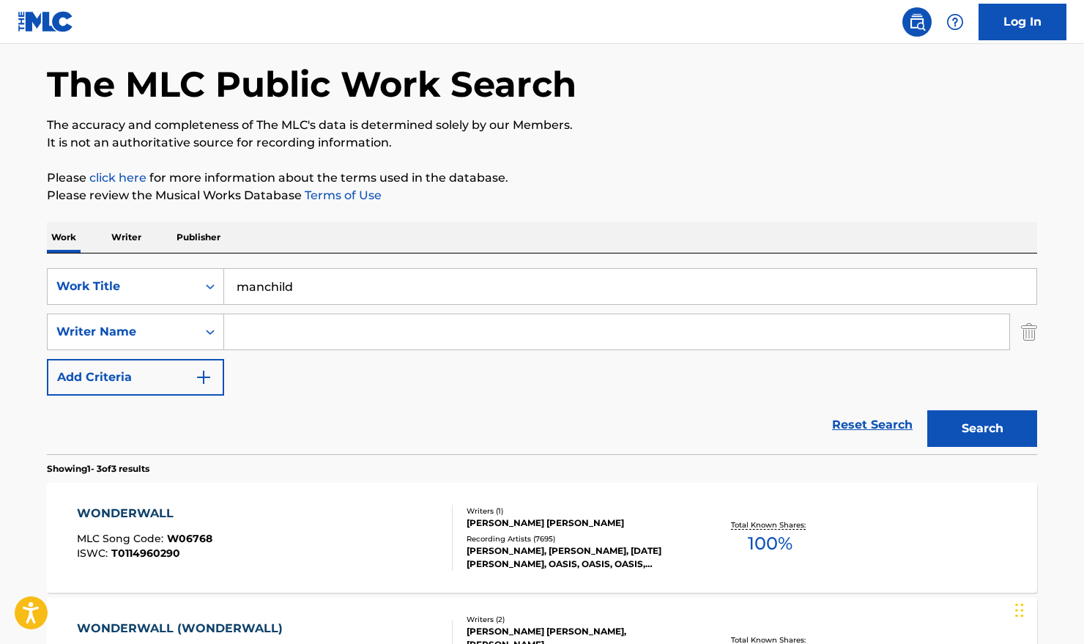
click at [278, 334] on input "Search Form" at bounding box center [616, 331] width 785 height 35
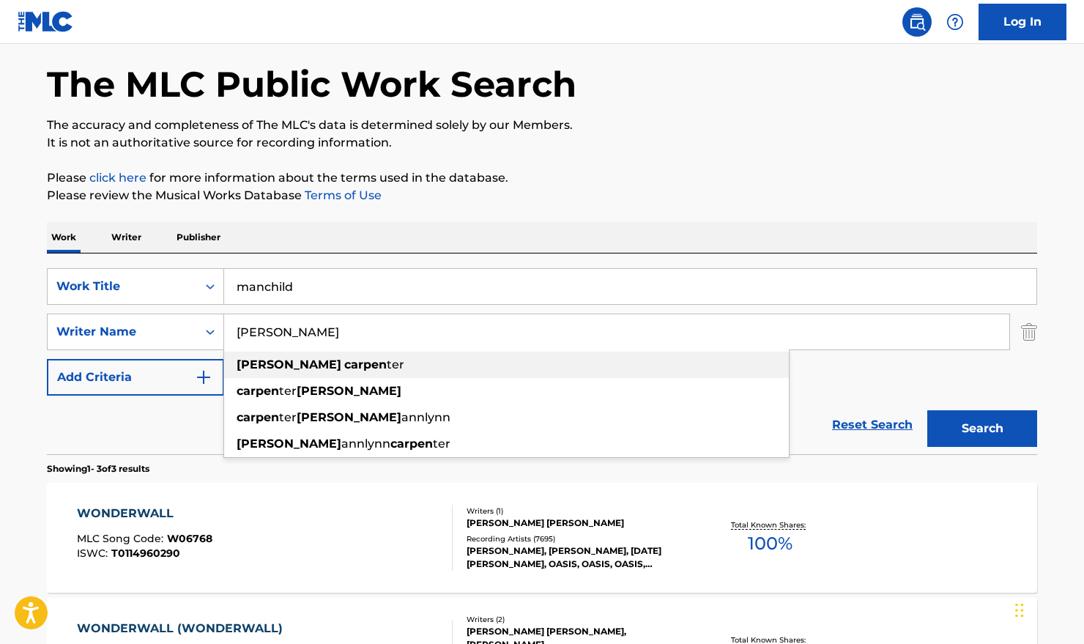
click at [280, 371] on strong "[PERSON_NAME]" at bounding box center [288, 364] width 105 height 14
type input "[PERSON_NAME]"
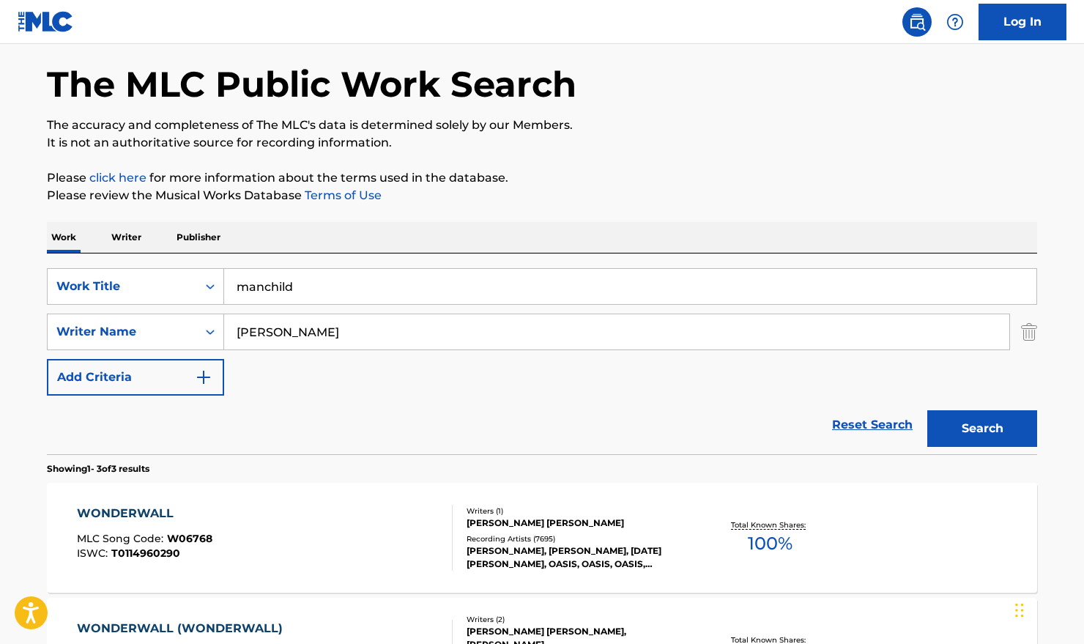
click at [959, 430] on button "Search" at bounding box center [982, 428] width 110 height 37
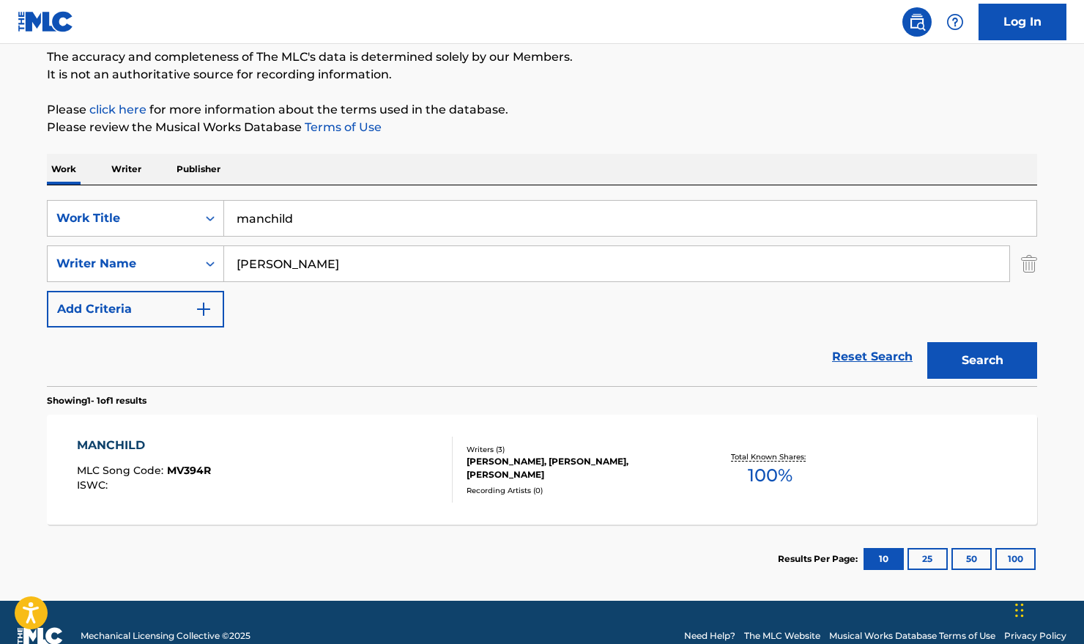
scroll to position [153, 0]
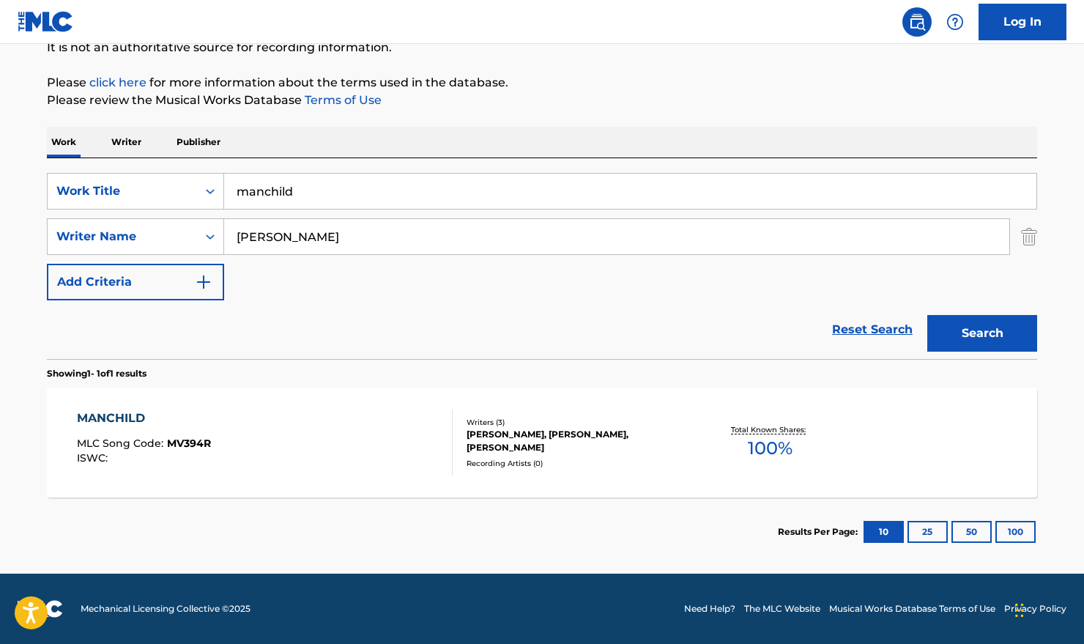
click at [398, 441] on div "MANCHILD MLC Song Code : MV394R ISWC :" at bounding box center [265, 442] width 376 height 66
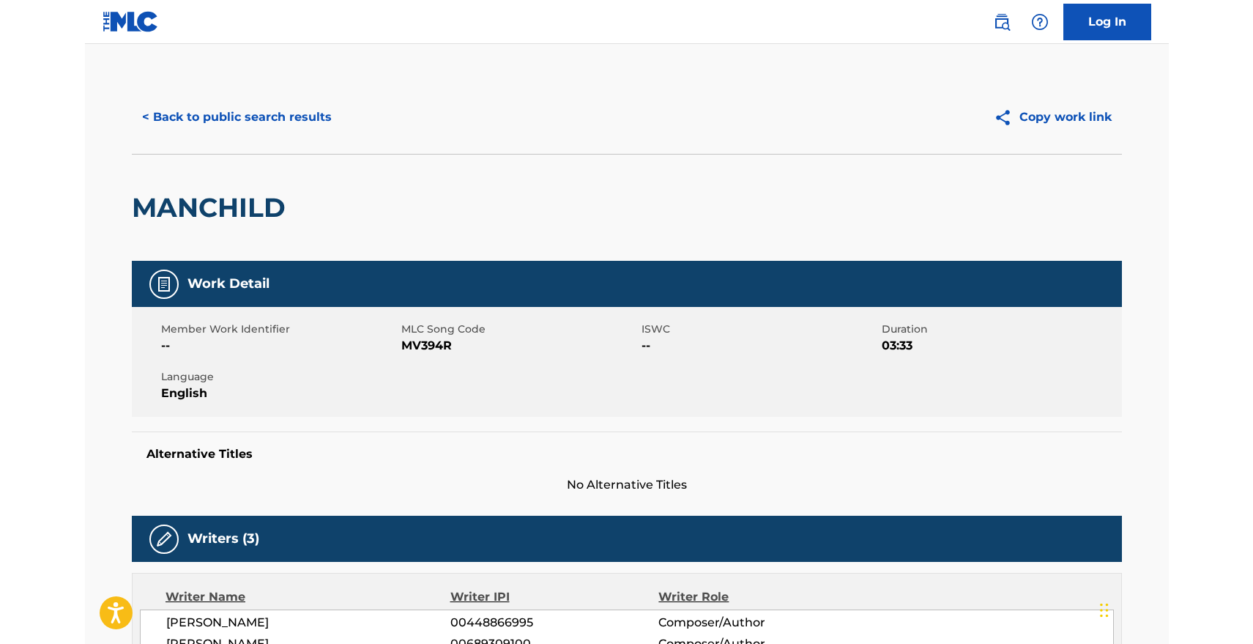
scroll to position [70, 0]
